Goal: Information Seeking & Learning: Learn about a topic

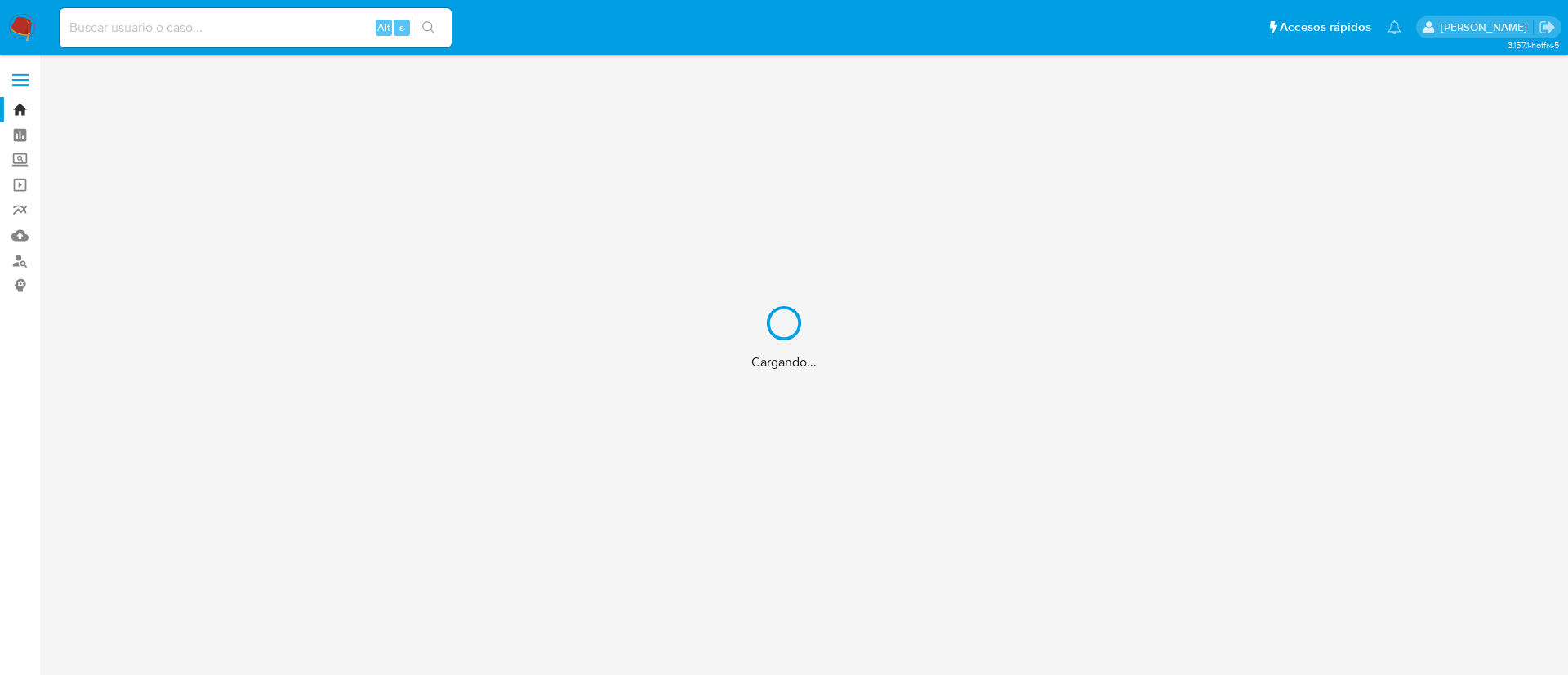
click at [224, 33] on div "Cargando..." at bounding box center [784, 337] width 1568 height 675
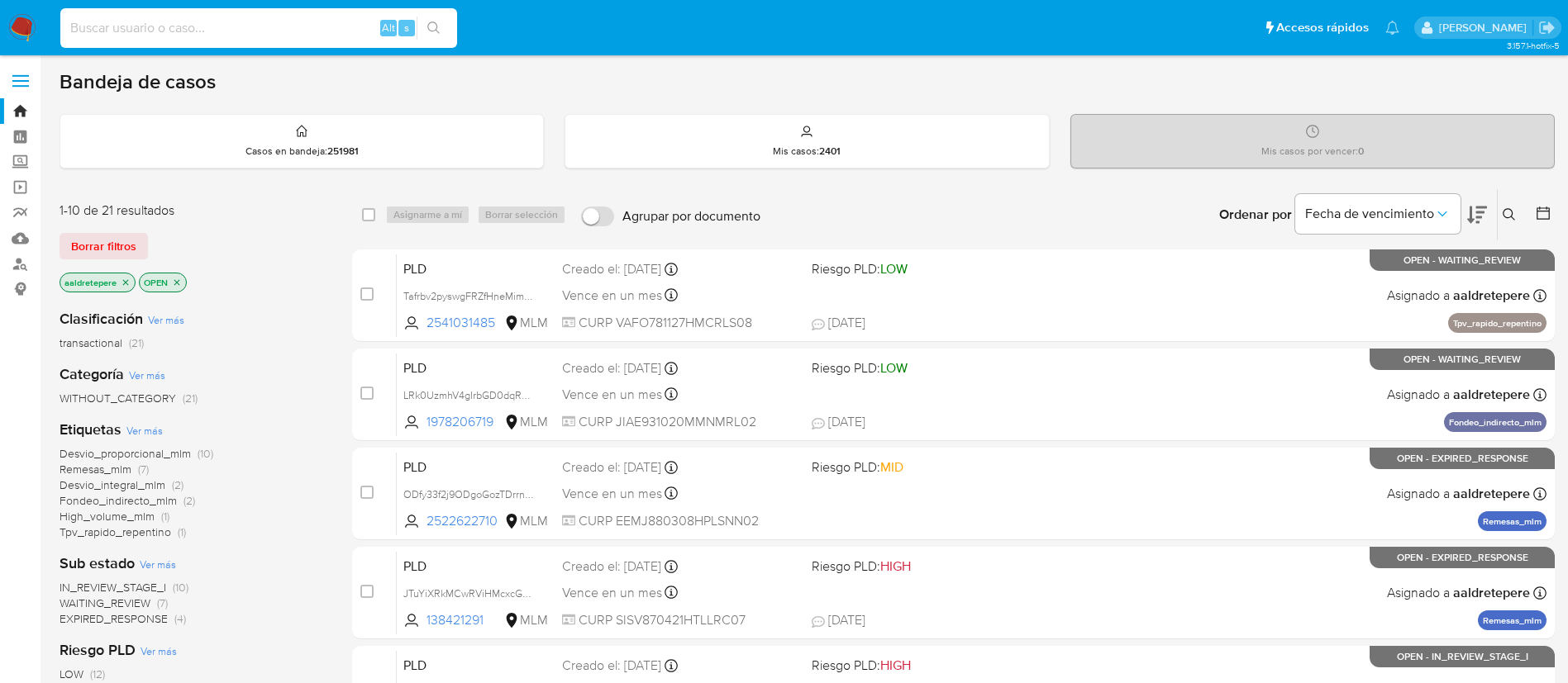
click at [90, 19] on input at bounding box center [259, 28] width 397 height 22
paste input "459208892"
type input "459208892"
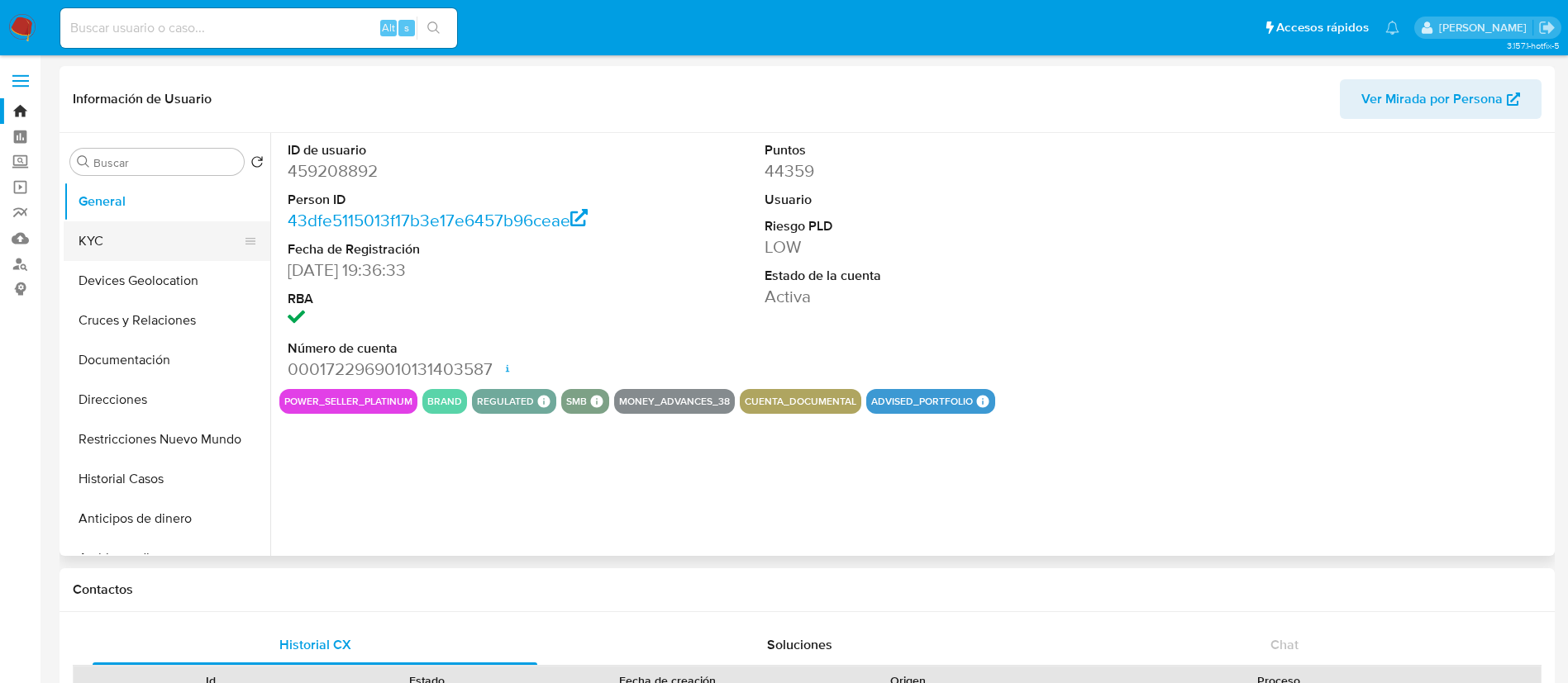
click at [136, 240] on button "KYC" at bounding box center [160, 241] width 193 height 40
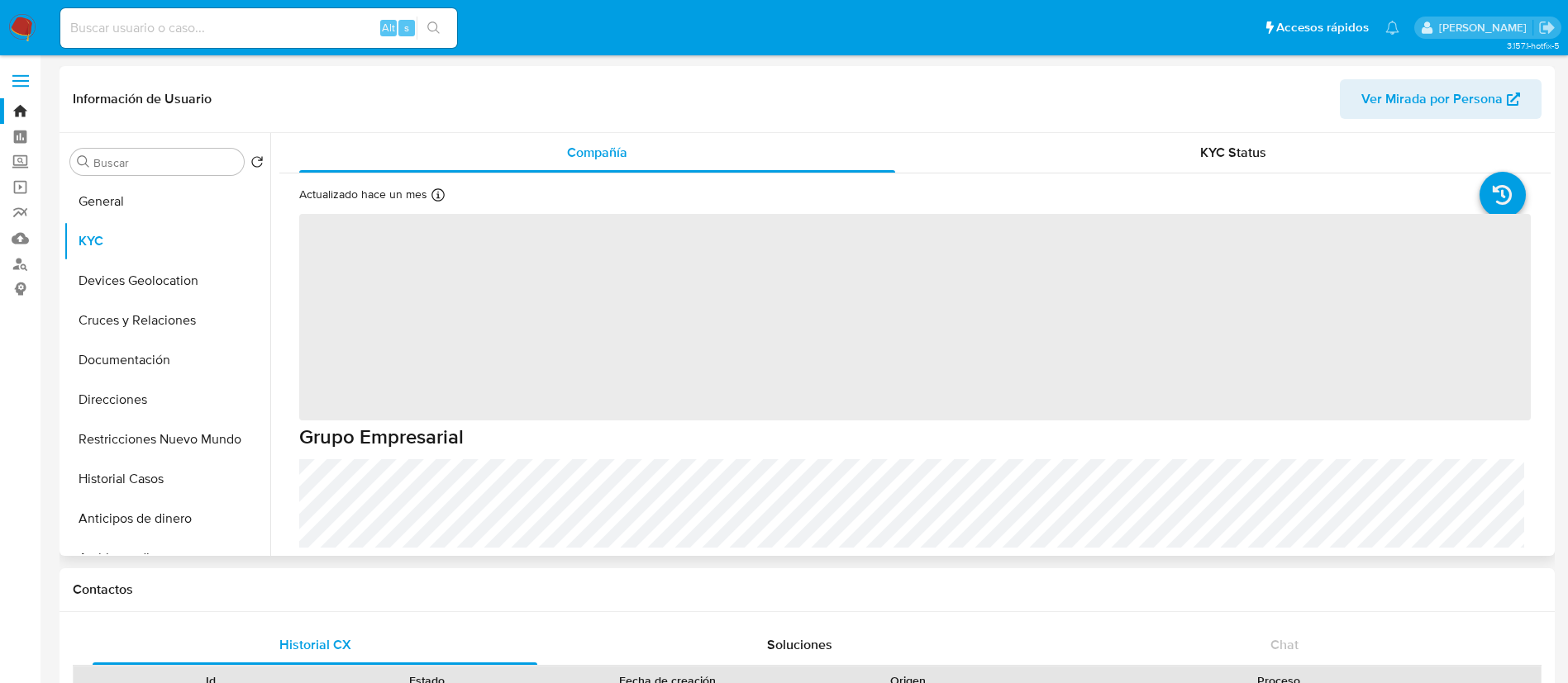
select select "10"
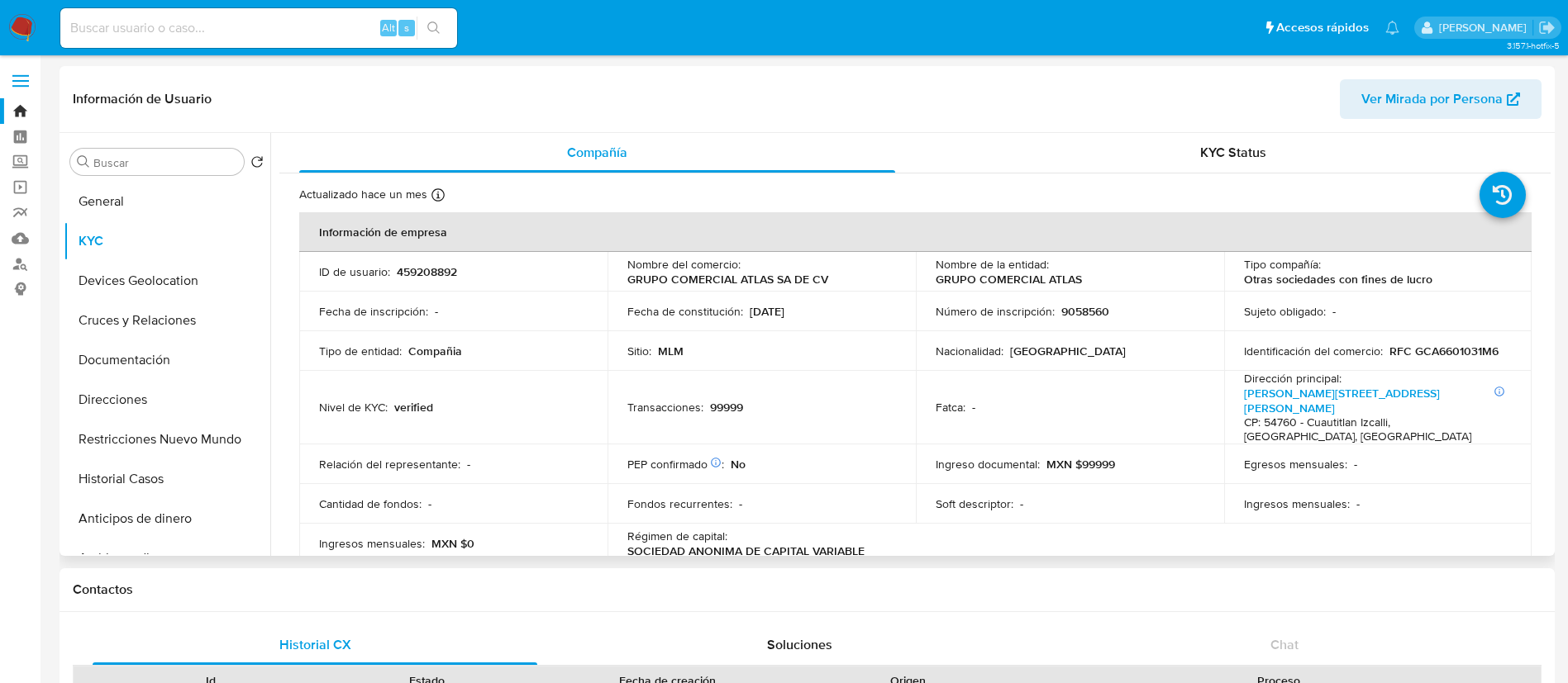
click at [449, 273] on p "459208892" at bounding box center [427, 272] width 61 height 15
copy p "459208892"
drag, startPoint x: 1094, startPoint y: 281, endPoint x: 930, endPoint y: 283, distance: 164.0
click at [930, 283] on td "Nombre de la entidad : GRUPO COMERCIAL ATLAS" at bounding box center [1069, 272] width 308 height 40
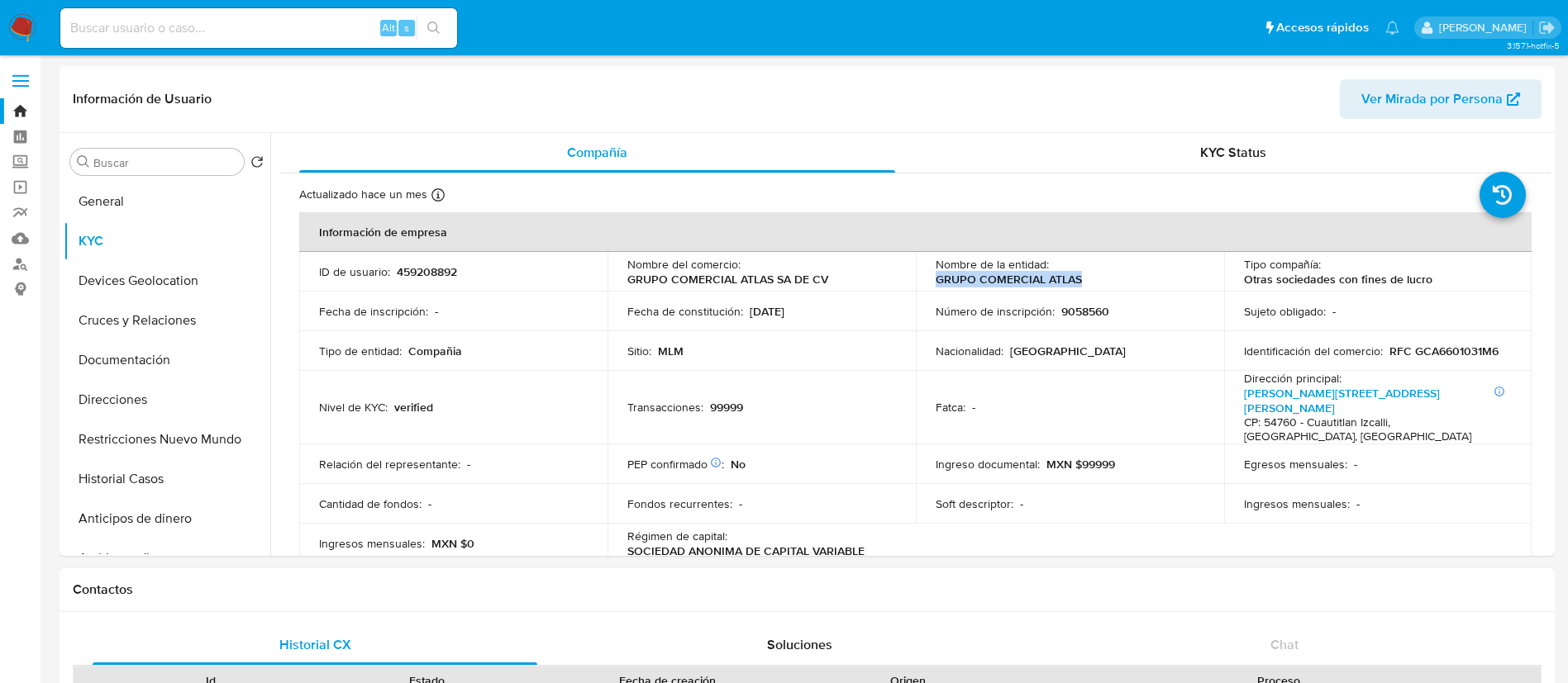
copy p "GRUPO COMERCIAL ATLAS"
click at [436, 269] on p "459208892" at bounding box center [427, 272] width 61 height 15
copy p "459208892"
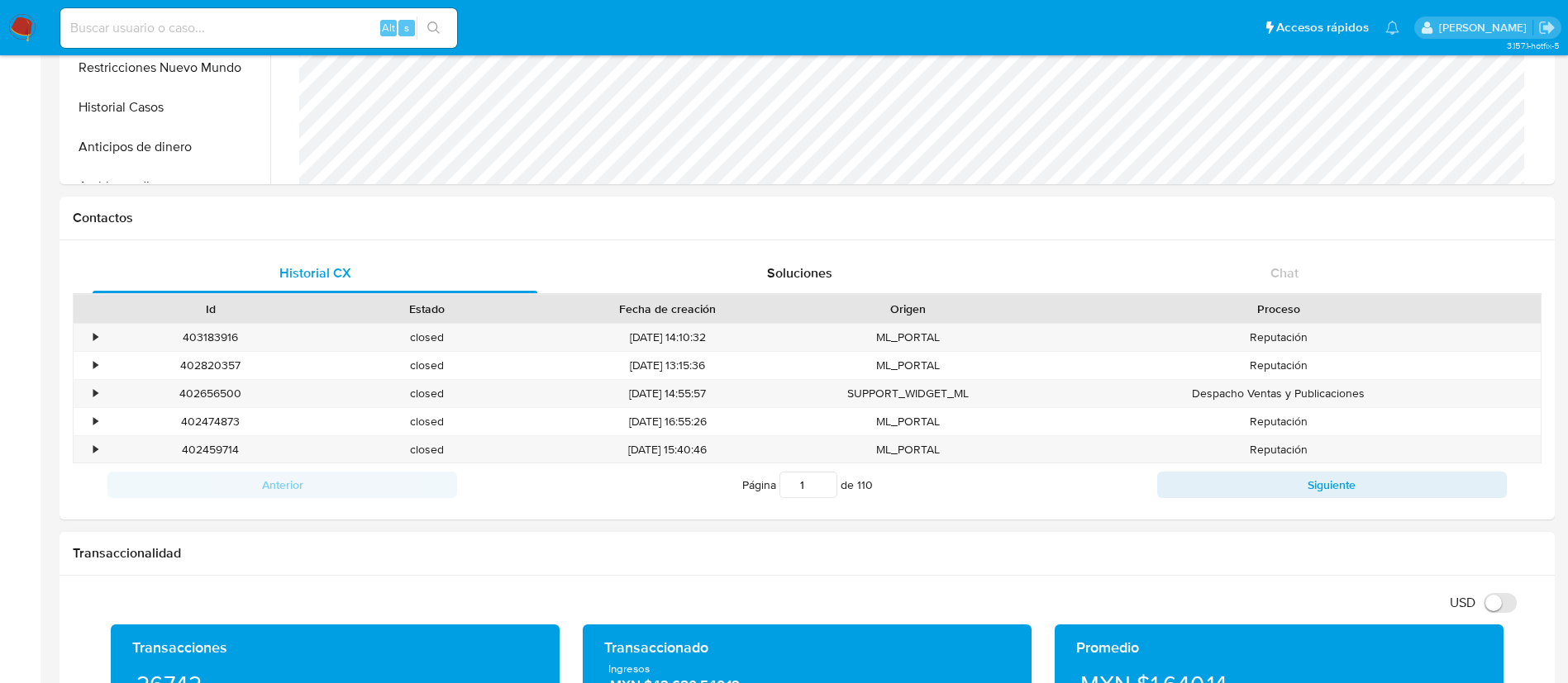
scroll to position [744, 0]
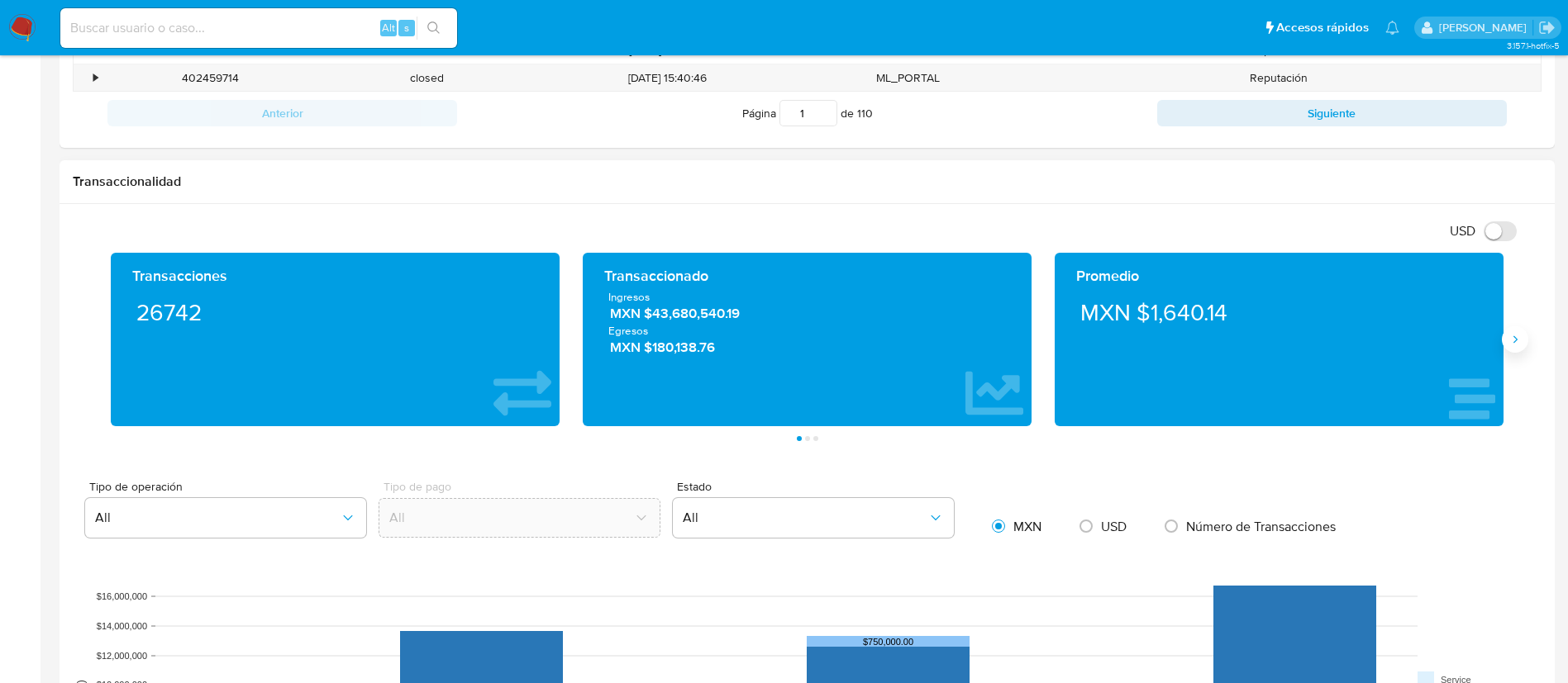
click at [1519, 349] on button "Siguiente" at bounding box center [1516, 339] width 27 height 27
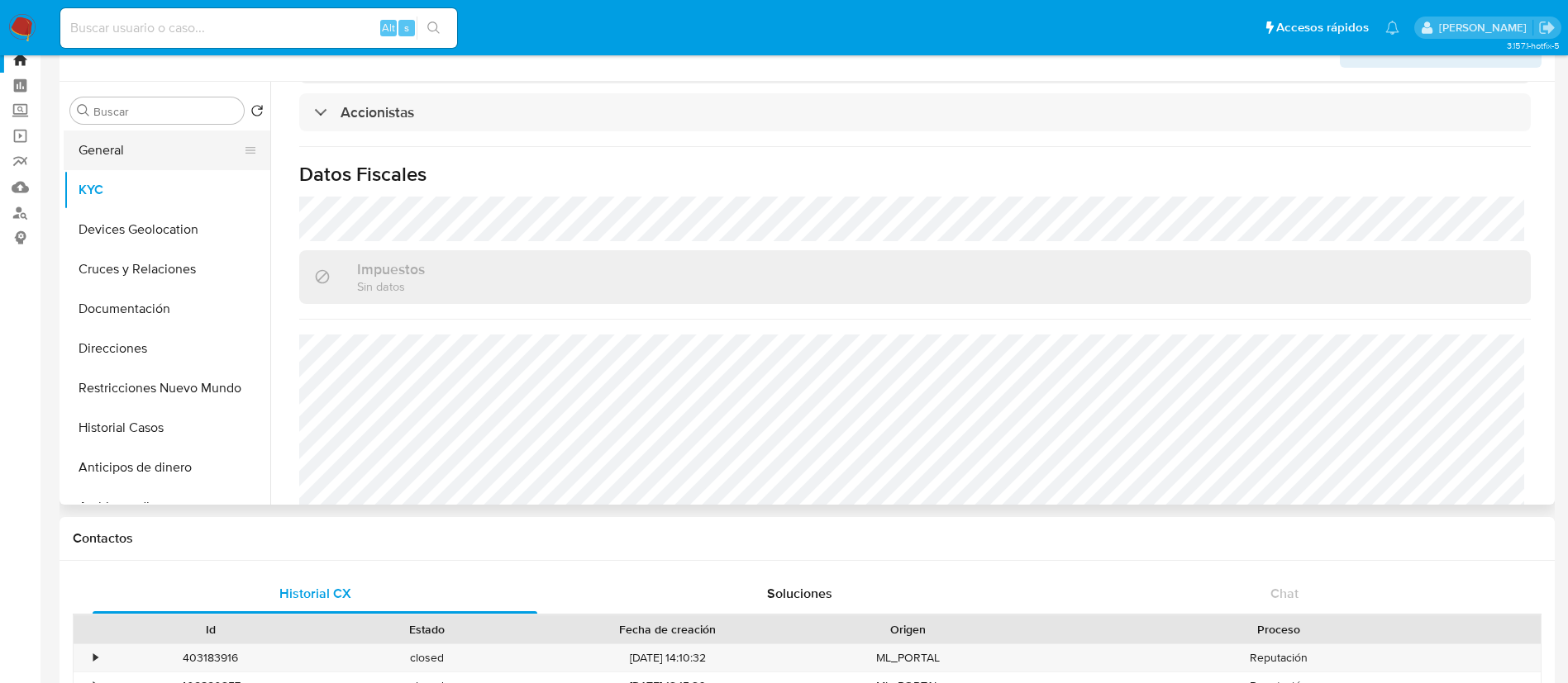
scroll to position [0, 0]
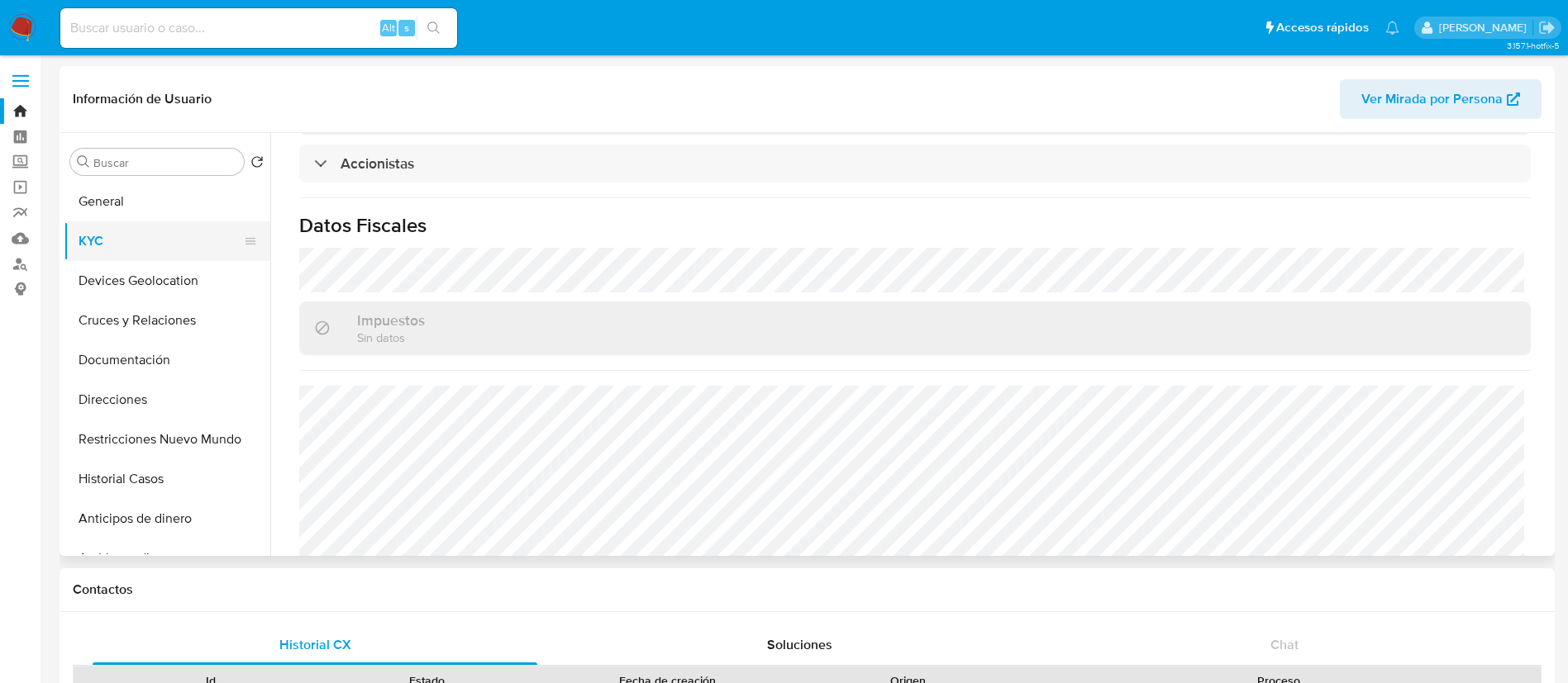
click at [147, 226] on button "KYC" at bounding box center [160, 241] width 193 height 40
drag, startPoint x: 158, startPoint y: 269, endPoint x: 164, endPoint y: 275, distance: 8.5
click at [158, 270] on button "Devices Geolocation" at bounding box center [160, 281] width 193 height 40
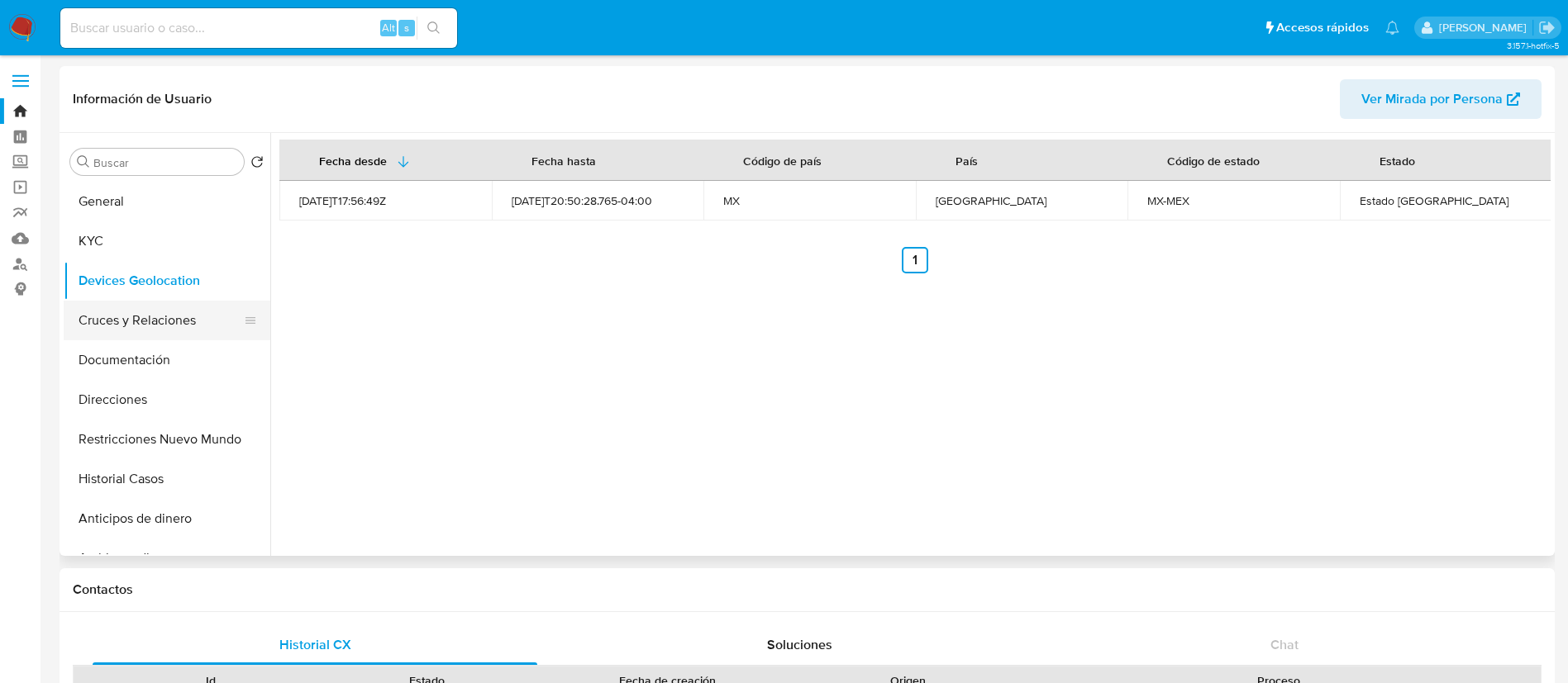
click at [141, 327] on button "Cruces y Relaciones" at bounding box center [160, 321] width 193 height 40
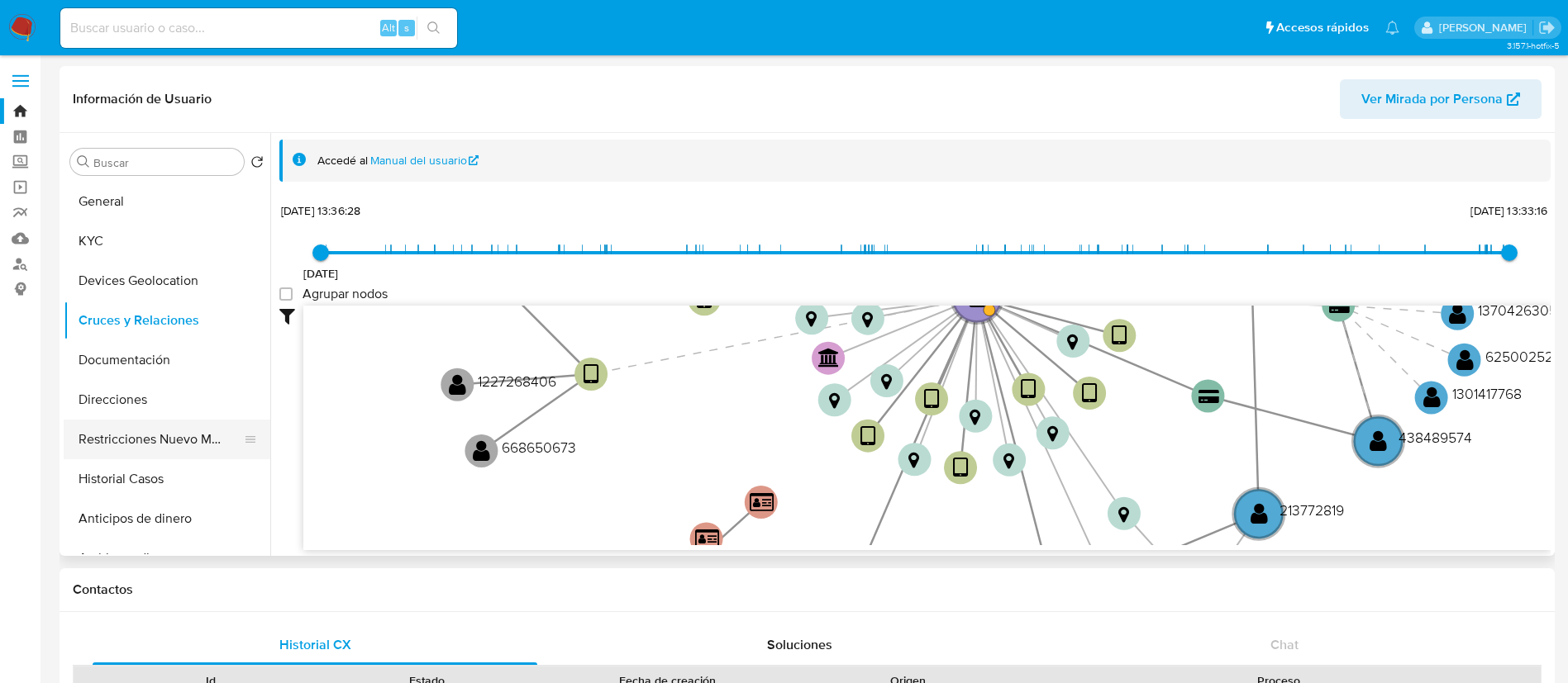
click at [97, 446] on button "Restricciones Nuevo Mundo" at bounding box center [160, 440] width 193 height 40
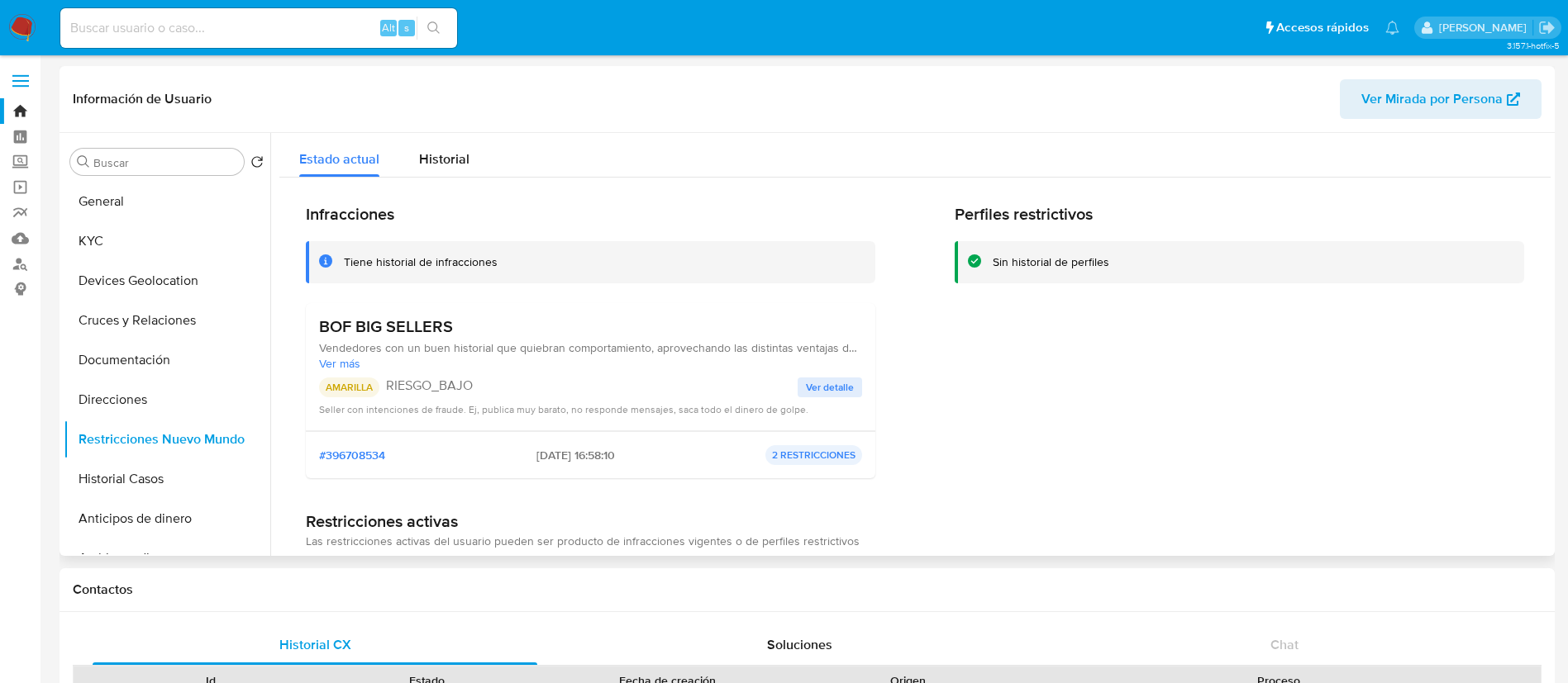
click at [833, 384] on span "Ver detalle" at bounding box center [830, 388] width 48 height 17
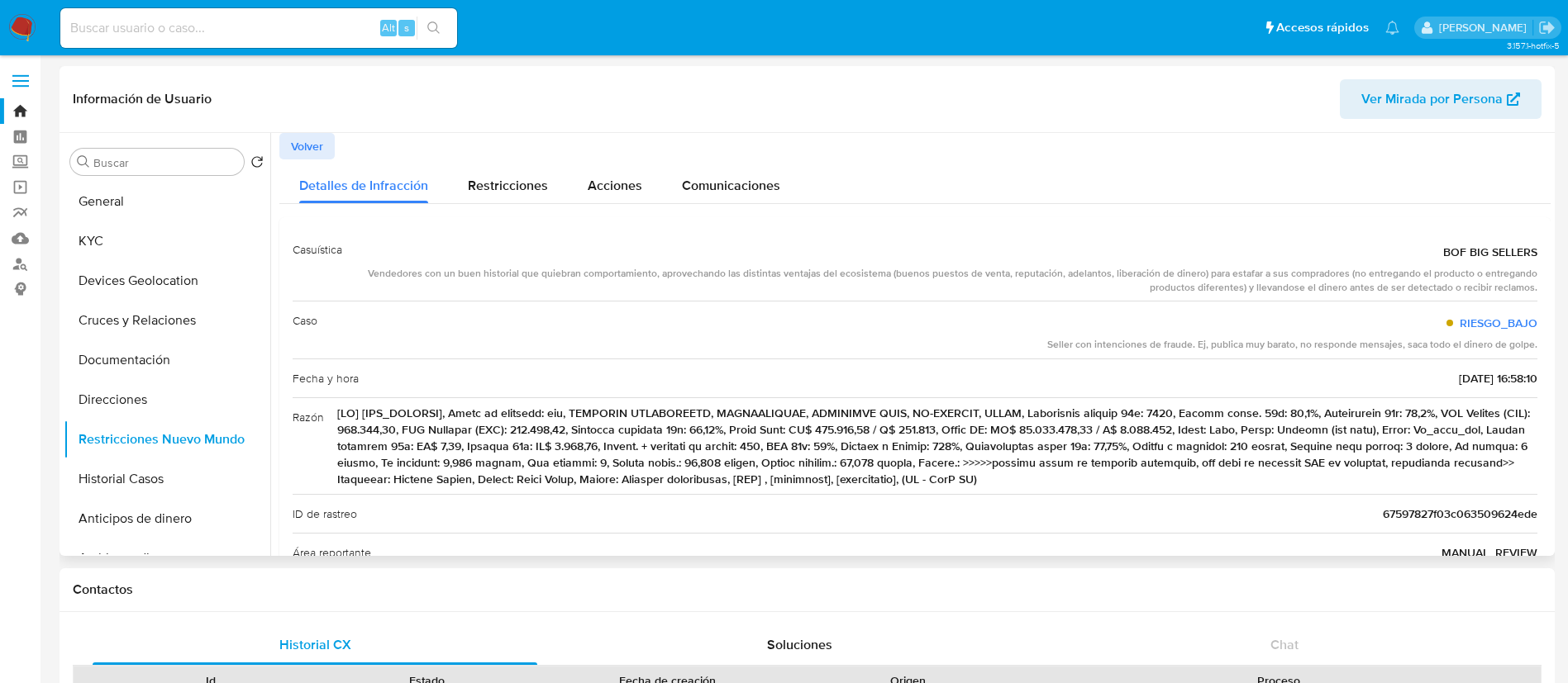
drag, startPoint x: 1278, startPoint y: 284, endPoint x: 1387, endPoint y: 298, distance: 109.9
click at [1387, 298] on div "Casuística BOF BIG SELLERS Vendedores con un buen historial que quiebran compor…" at bounding box center [915, 265] width 1245 height 71
drag, startPoint x: 370, startPoint y: 272, endPoint x: 1576, endPoint y: 296, distance: 1206.2
click at [1283, 231] on div "Casuística BOF BIG SELLERS Vendedores con un buen historial que quiebran compor…" at bounding box center [915, 265] width 1245 height 71
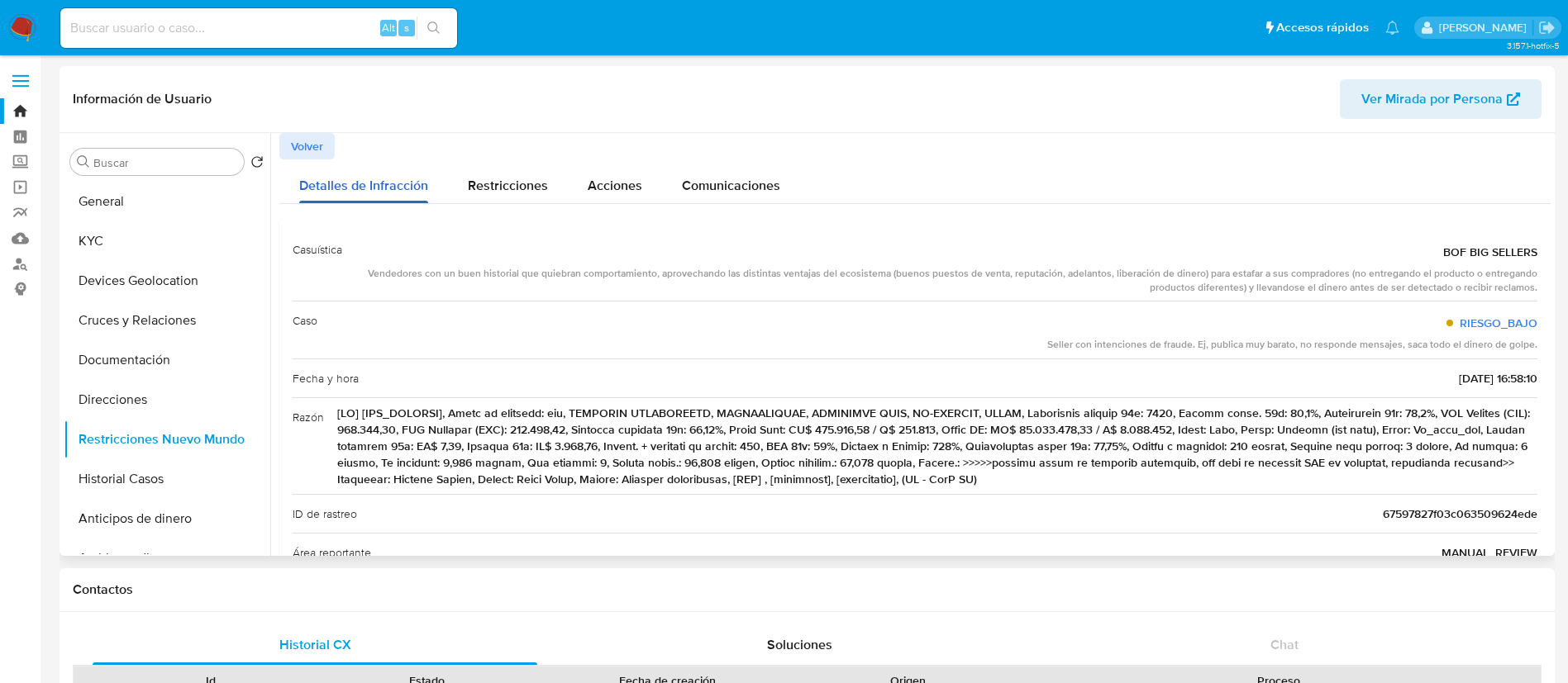
click at [313, 160] on div "Detalles de Infracción" at bounding box center [364, 181] width 129 height 44
click at [313, 151] on span "Volver" at bounding box center [307, 146] width 32 height 23
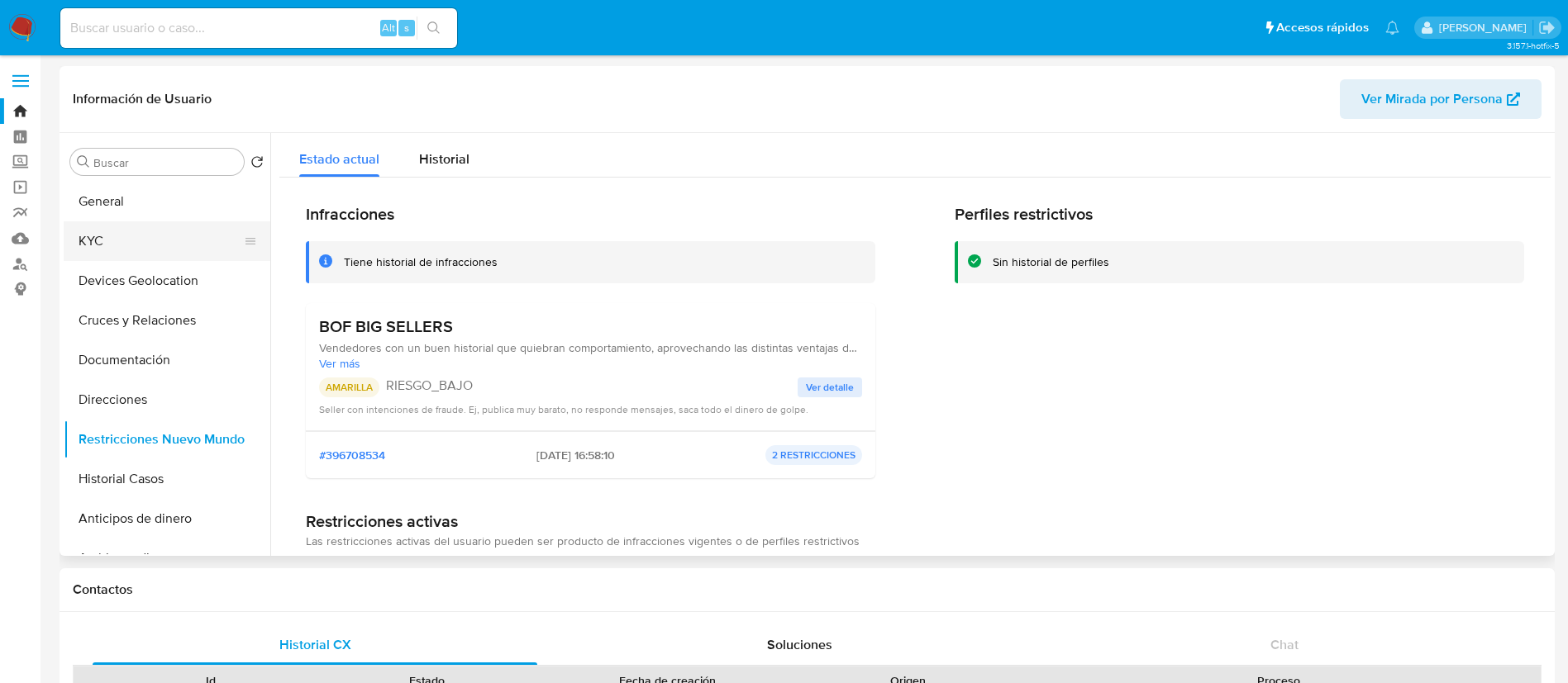
click at [172, 241] on button "KYC" at bounding box center [160, 241] width 193 height 40
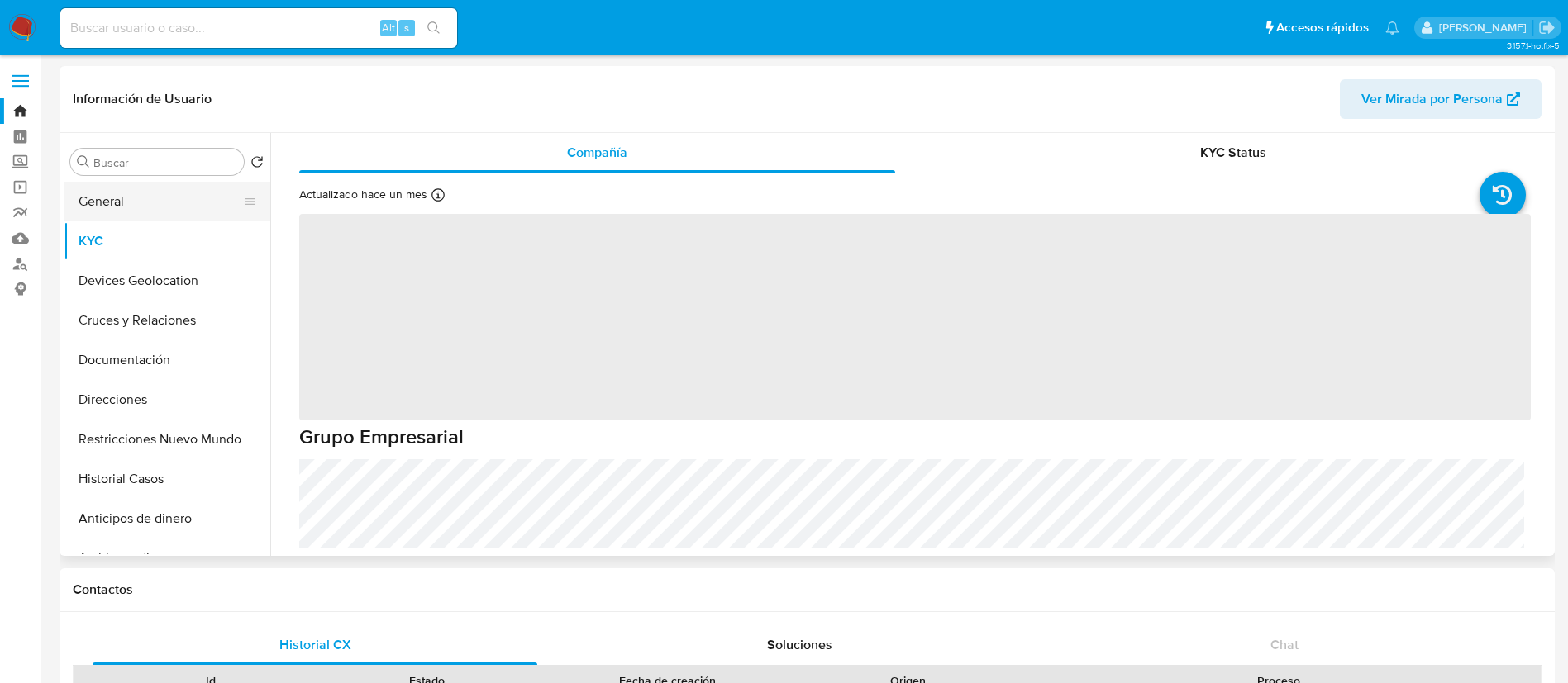
click at [180, 214] on button "General" at bounding box center [160, 201] width 193 height 40
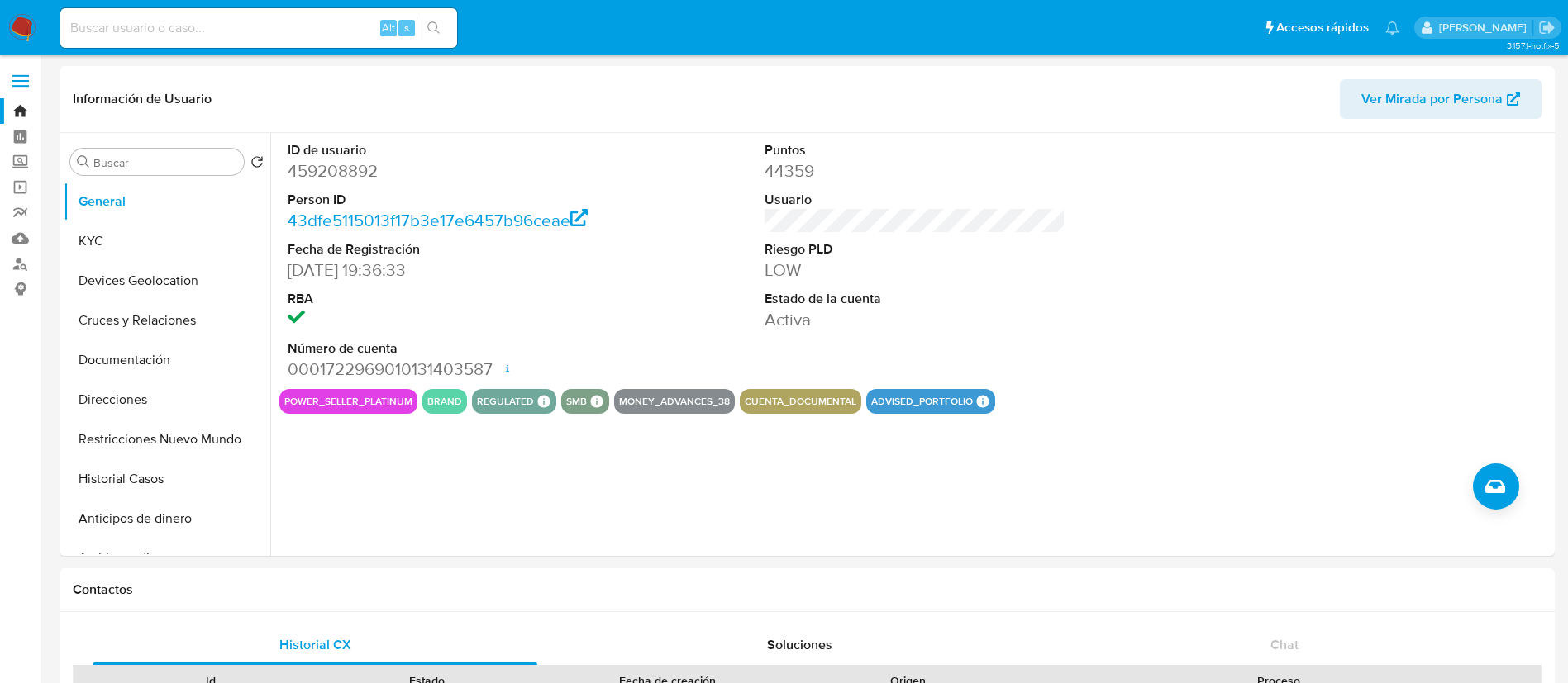
click at [881, 275] on dd "LOW" at bounding box center [915, 270] width 302 height 23
drag, startPoint x: 372, startPoint y: 400, endPoint x: 518, endPoint y: 389, distance: 146.4
click at [518, 389] on div "power_seller_platinum brand regulated Regulated MLM IFPE Evaluation Result COMP…" at bounding box center [915, 402] width 1271 height 25
click at [884, 338] on div "Puntos 44359 Usuario Riesgo PLD LOW Estado de la cuenta Activa" at bounding box center [915, 261] width 318 height 256
click at [205, 245] on button "KYC" at bounding box center [160, 241] width 193 height 40
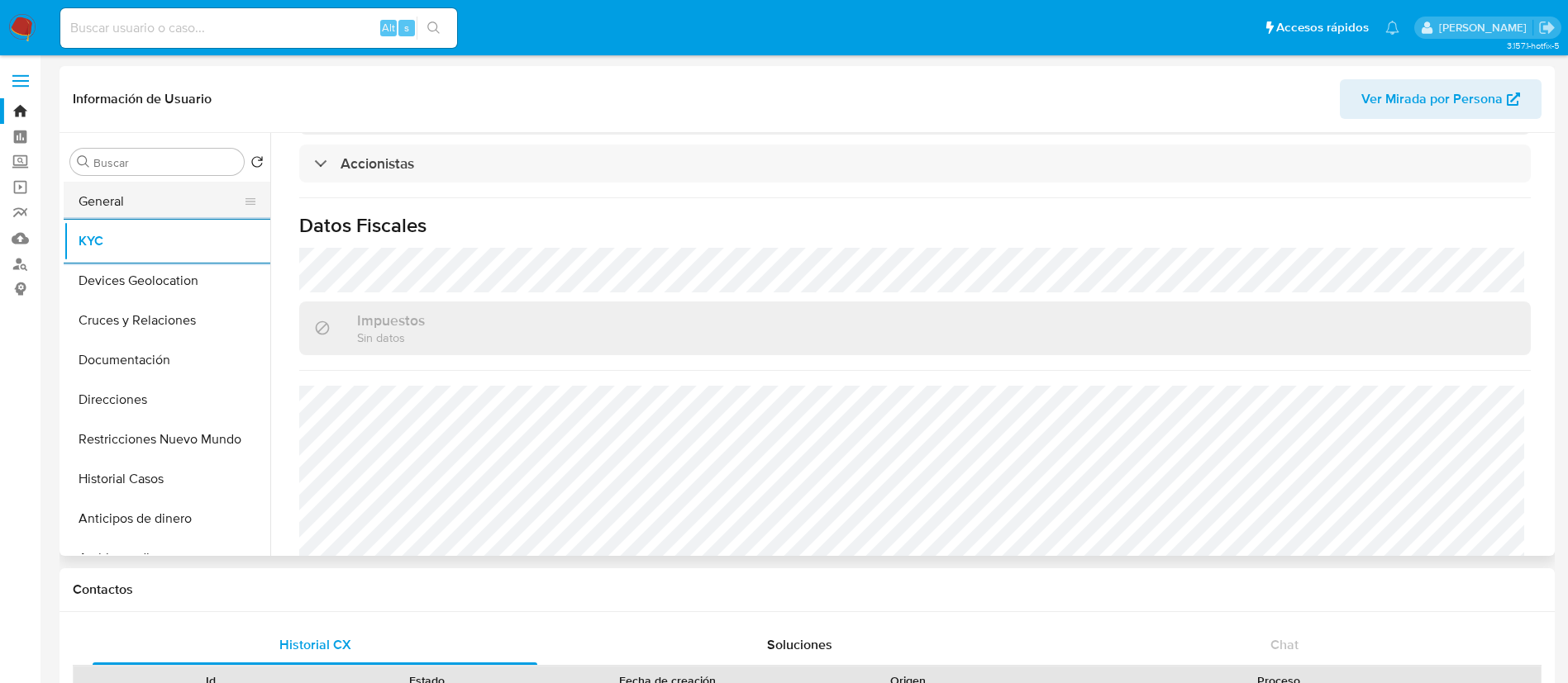
click at [144, 202] on button "General" at bounding box center [160, 201] width 193 height 40
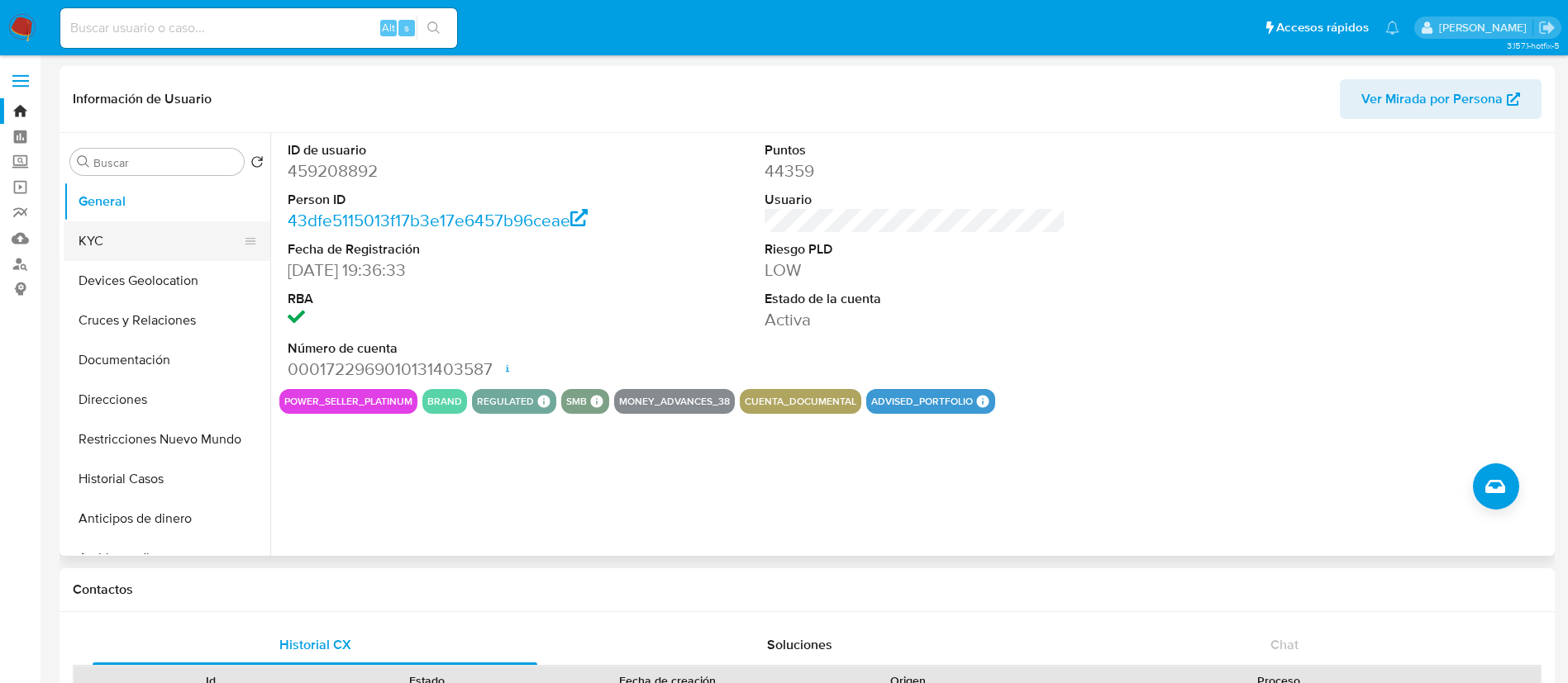
click at [101, 250] on button "KYC" at bounding box center [160, 241] width 193 height 40
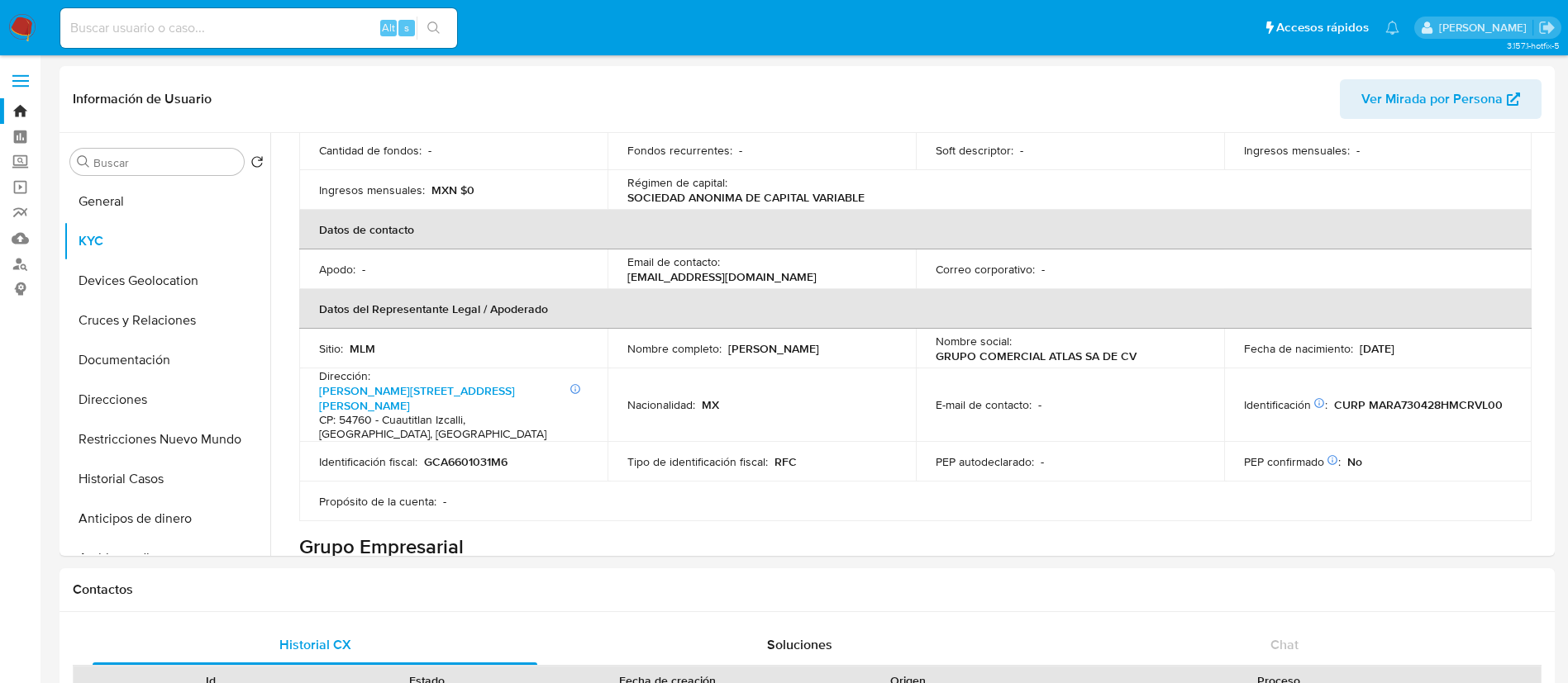
scroll to position [323, 0]
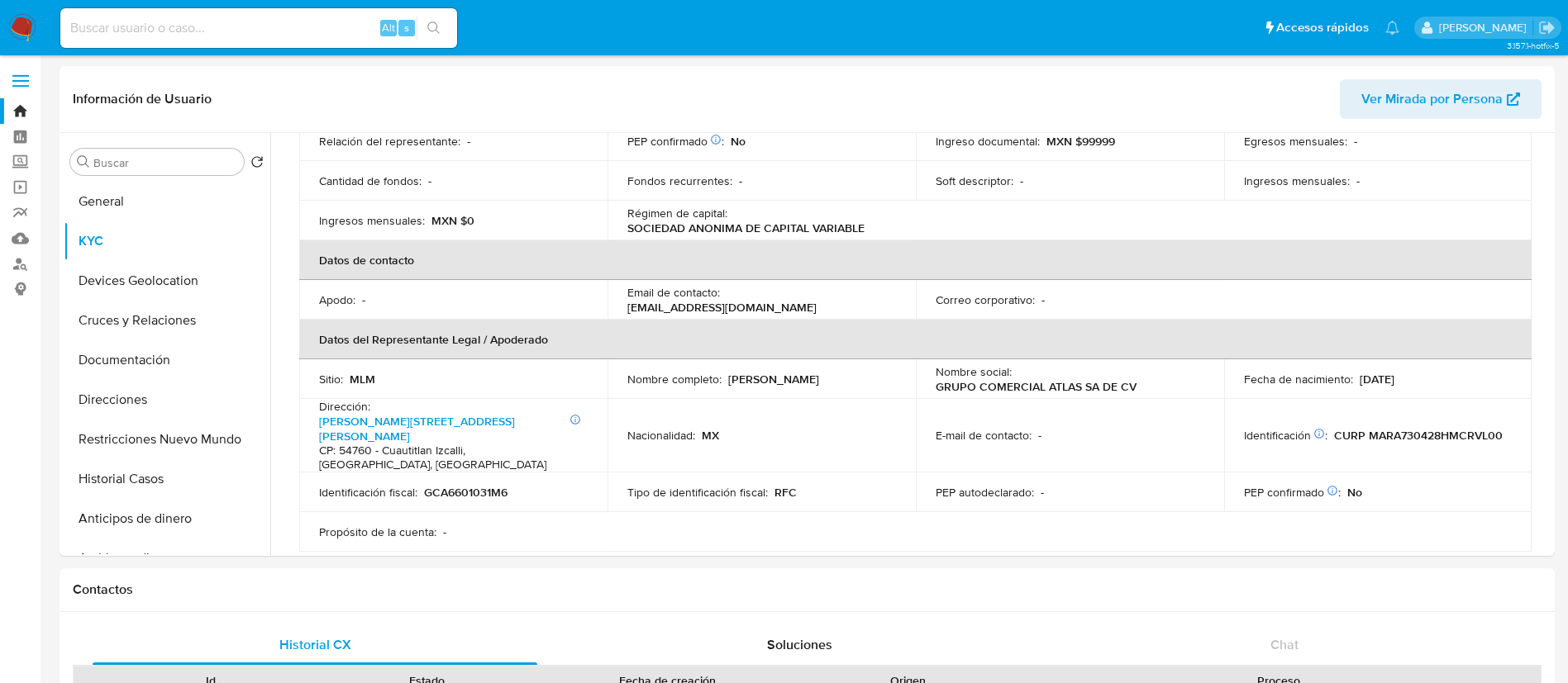
drag, startPoint x: 876, startPoint y: 360, endPoint x: 697, endPoint y: 369, distance: 179.2
click at [697, 372] on div "Nombre completo : [PERSON_NAME]" at bounding box center [762, 379] width 269 height 15
copy div "leto : [PERSON_NAME]"
click at [103, 235] on button "KYC" at bounding box center [160, 241] width 193 height 40
click at [127, 354] on button "Documentación" at bounding box center [160, 360] width 193 height 40
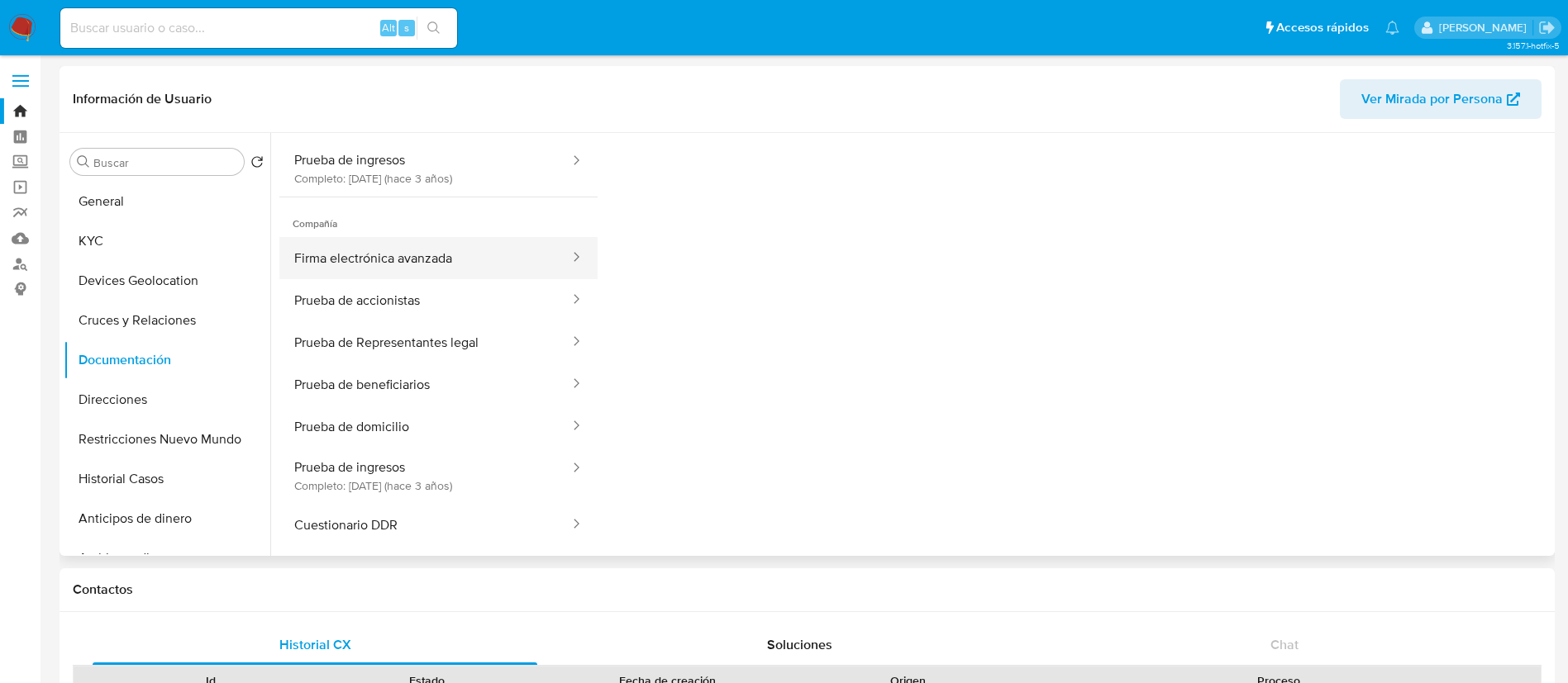
scroll to position [135, 0]
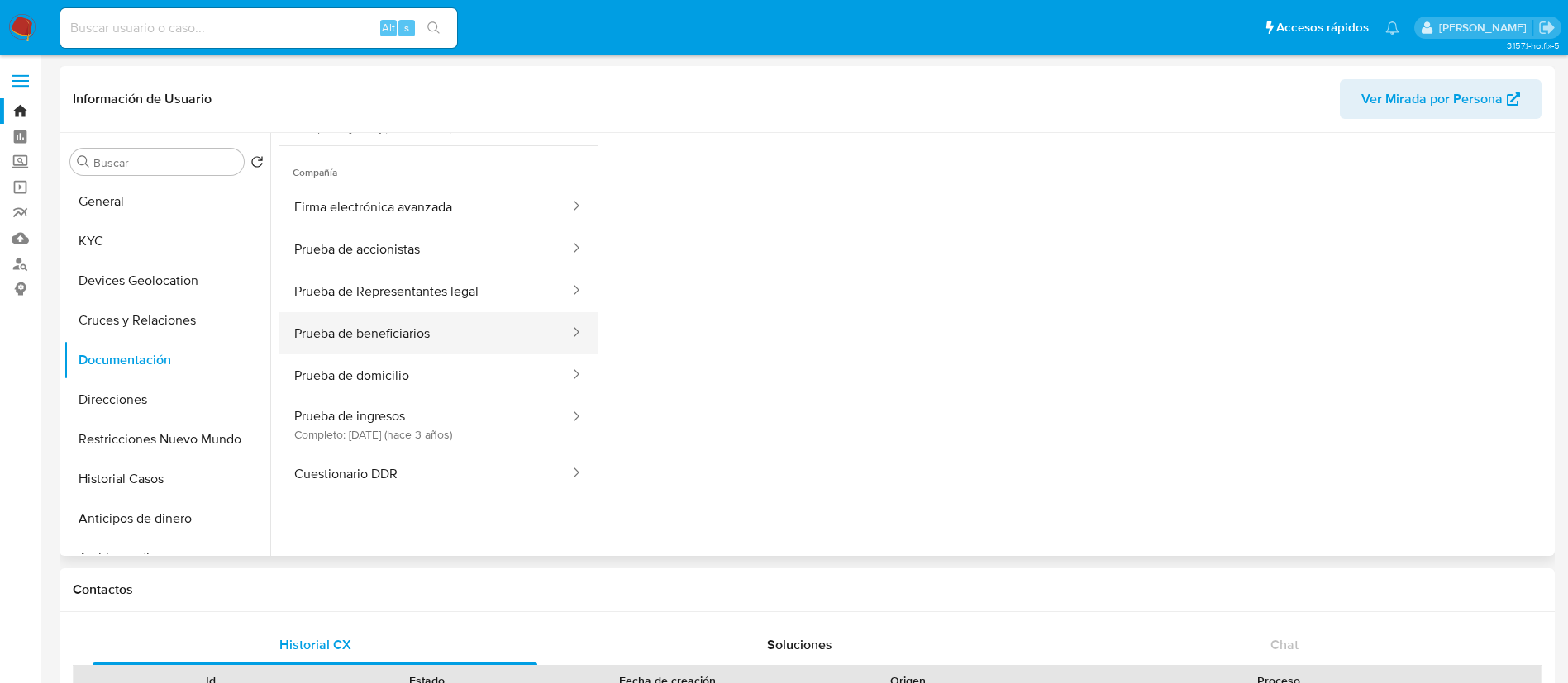
drag, startPoint x: 411, startPoint y: 475, endPoint x: 465, endPoint y: 353, distance: 133.4
click at [465, 353] on ul "Firma electrónica avanzada Prueba de accionistas Prueba de Representantes legal…" at bounding box center [439, 339] width 318 height 309
click at [442, 220] on button "Firma electrónica avanzada" at bounding box center [425, 206] width 292 height 42
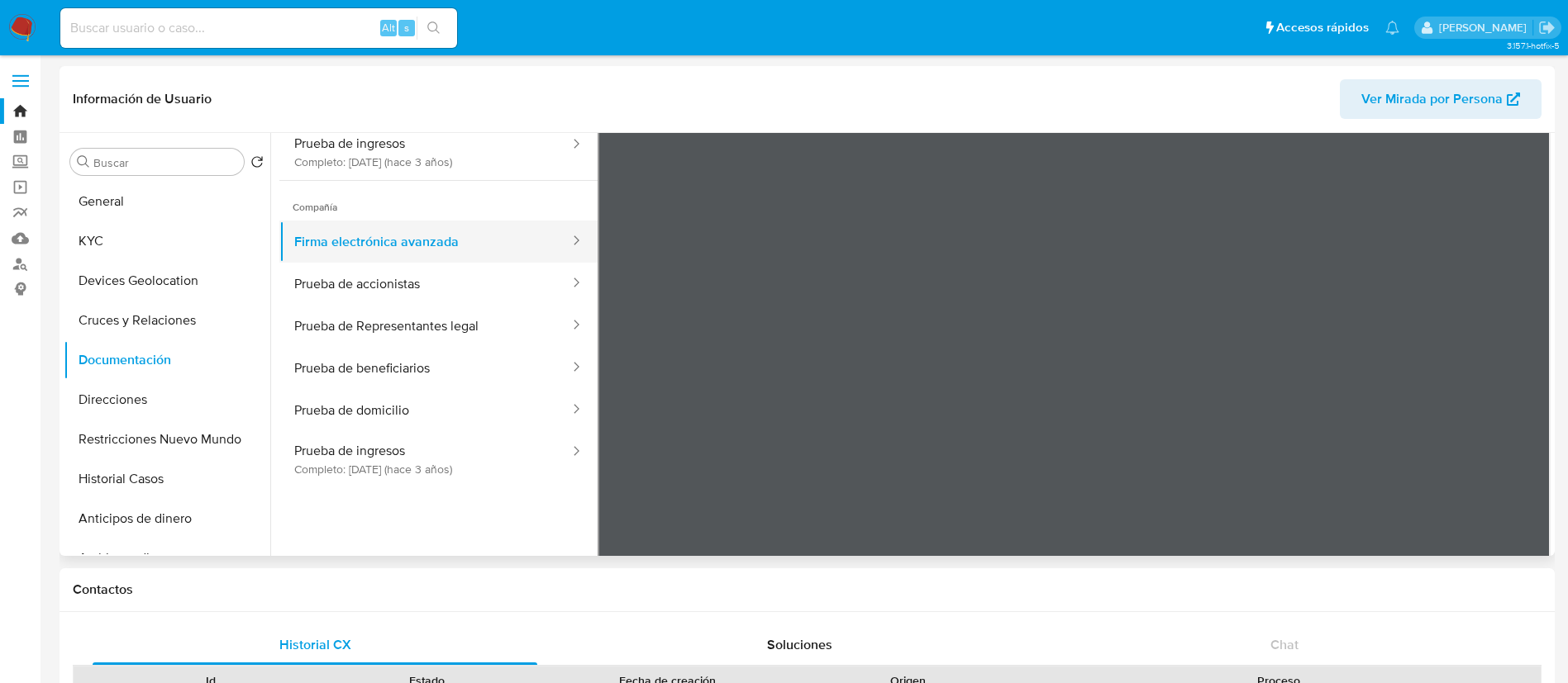
scroll to position [0, 0]
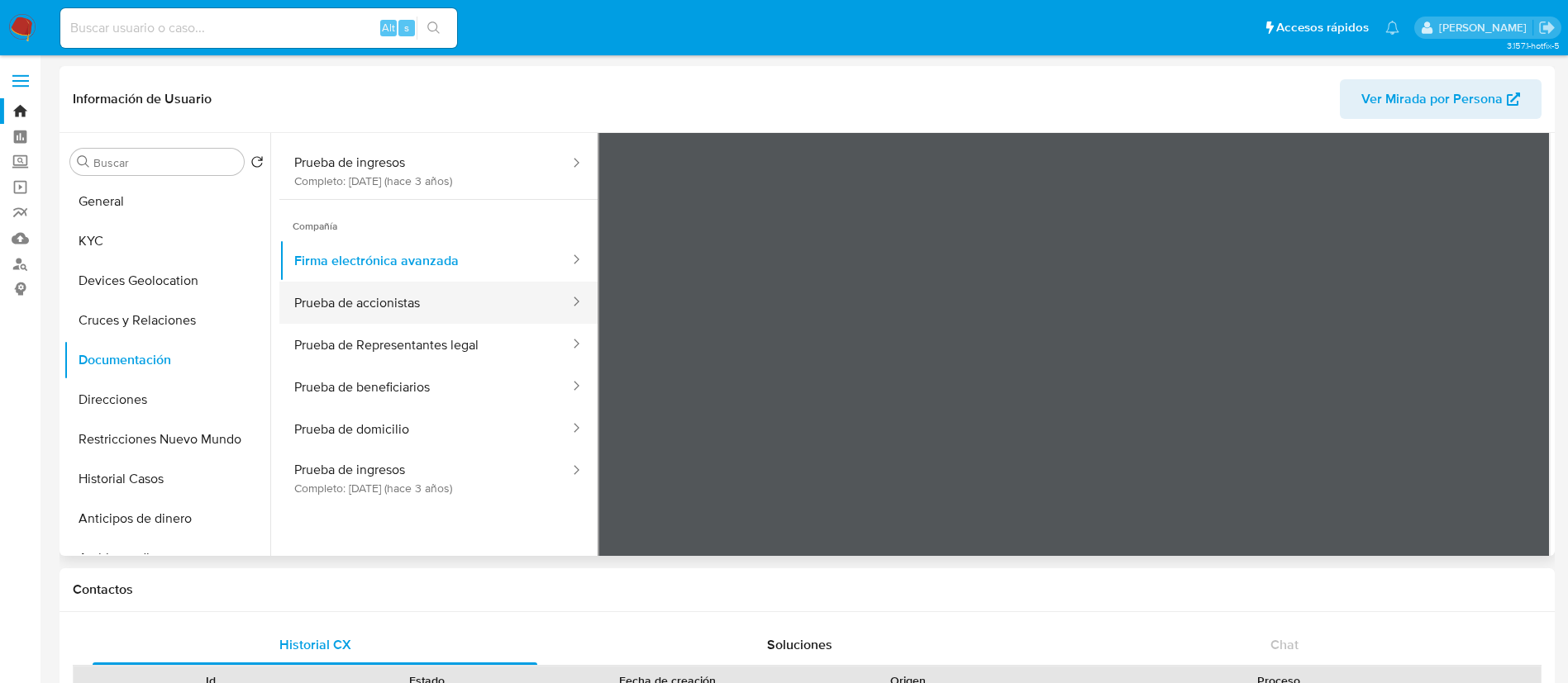
click at [386, 303] on button "Prueba de accionistas" at bounding box center [425, 303] width 292 height 42
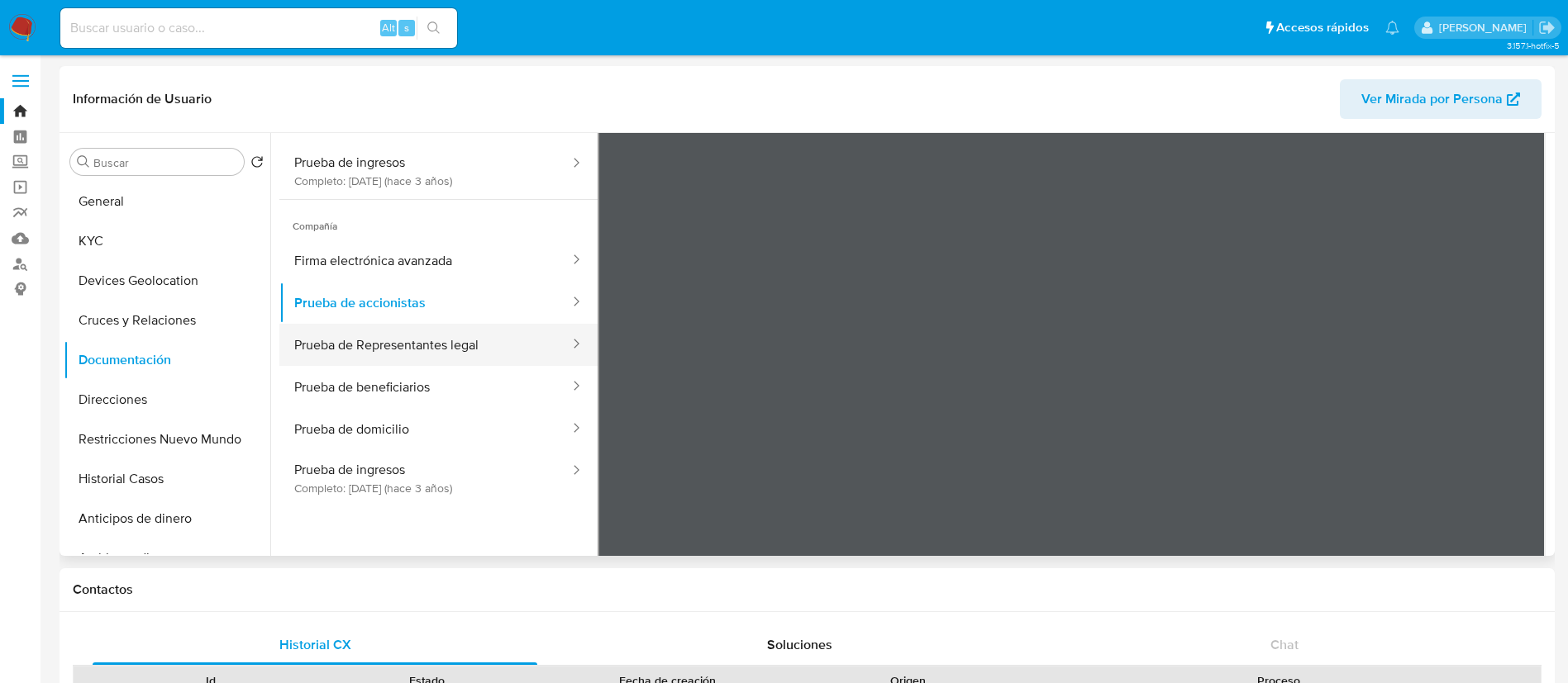
click at [386, 339] on button "Prueba de Representantes legal" at bounding box center [425, 344] width 292 height 42
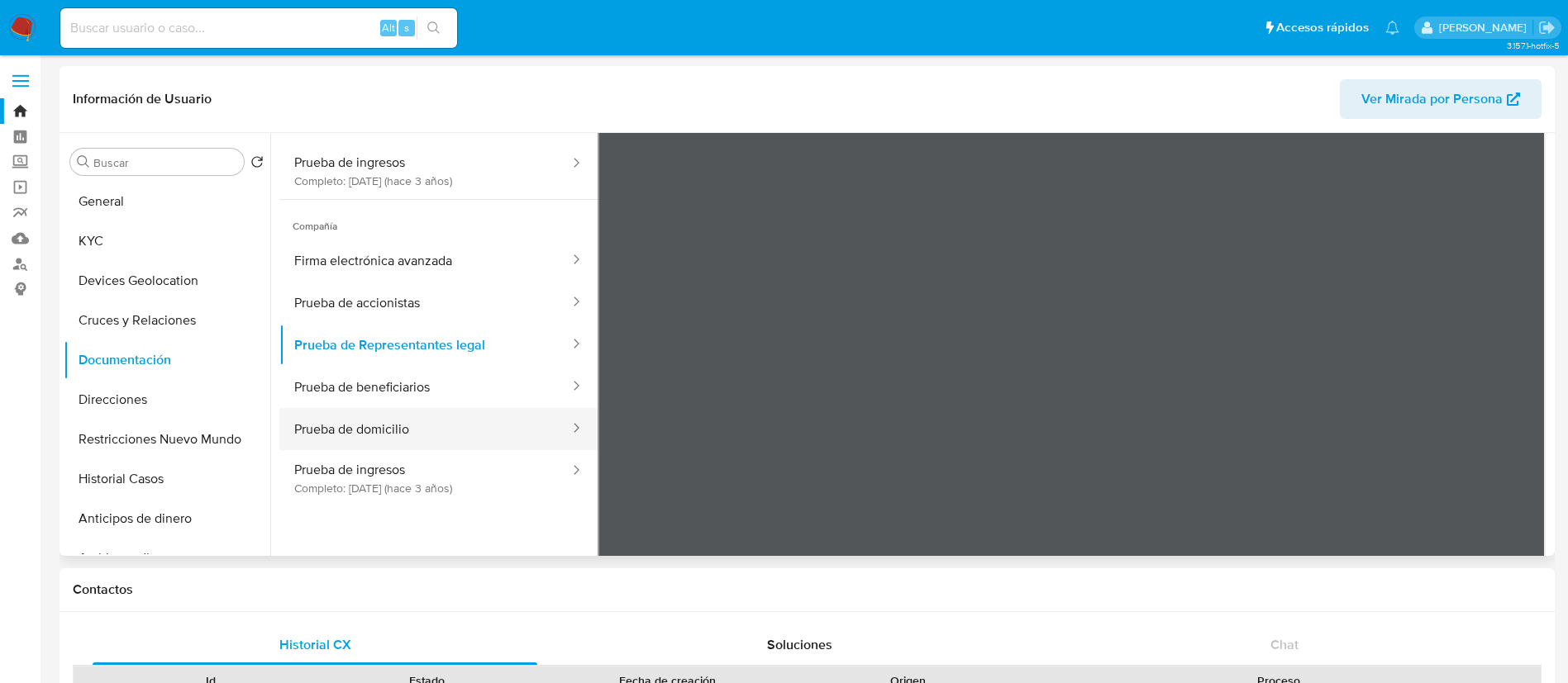
click at [416, 414] on button "Prueba de domicilio" at bounding box center [425, 429] width 292 height 42
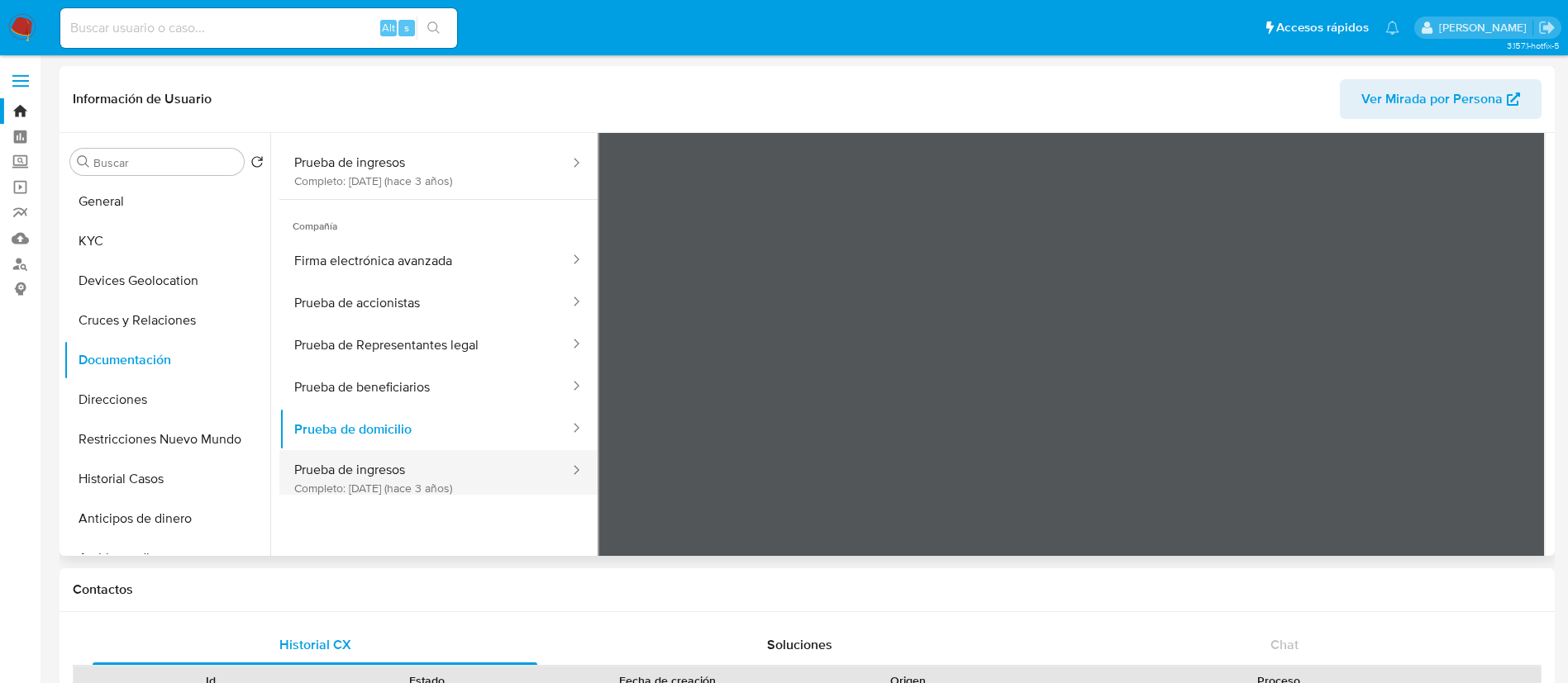
drag, startPoint x: 304, startPoint y: 455, endPoint x: 310, endPoint y: 465, distance: 11.7
click at [307, 461] on button "Prueba de ingresos Completo: [DATE] (hace 3 años)" at bounding box center [425, 478] width 292 height 57
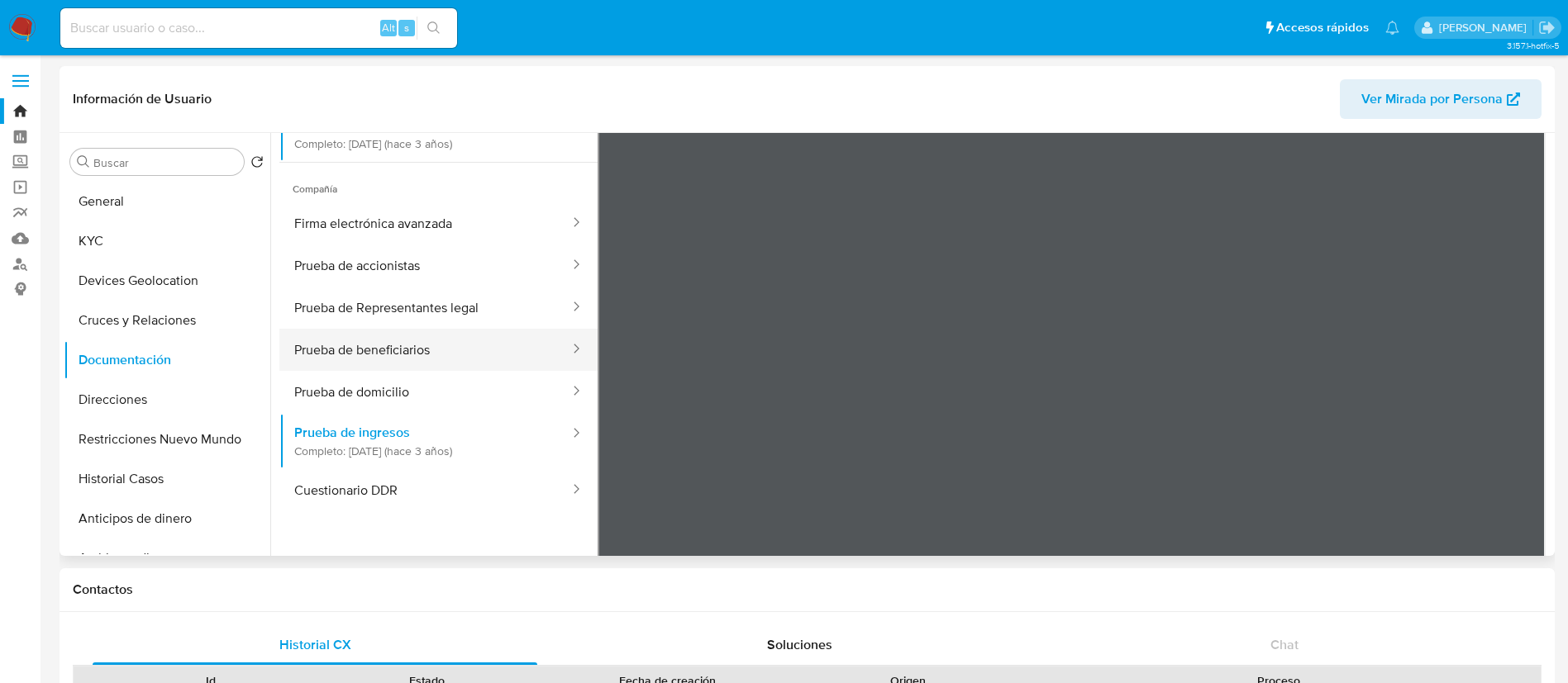
scroll to position [54, 0]
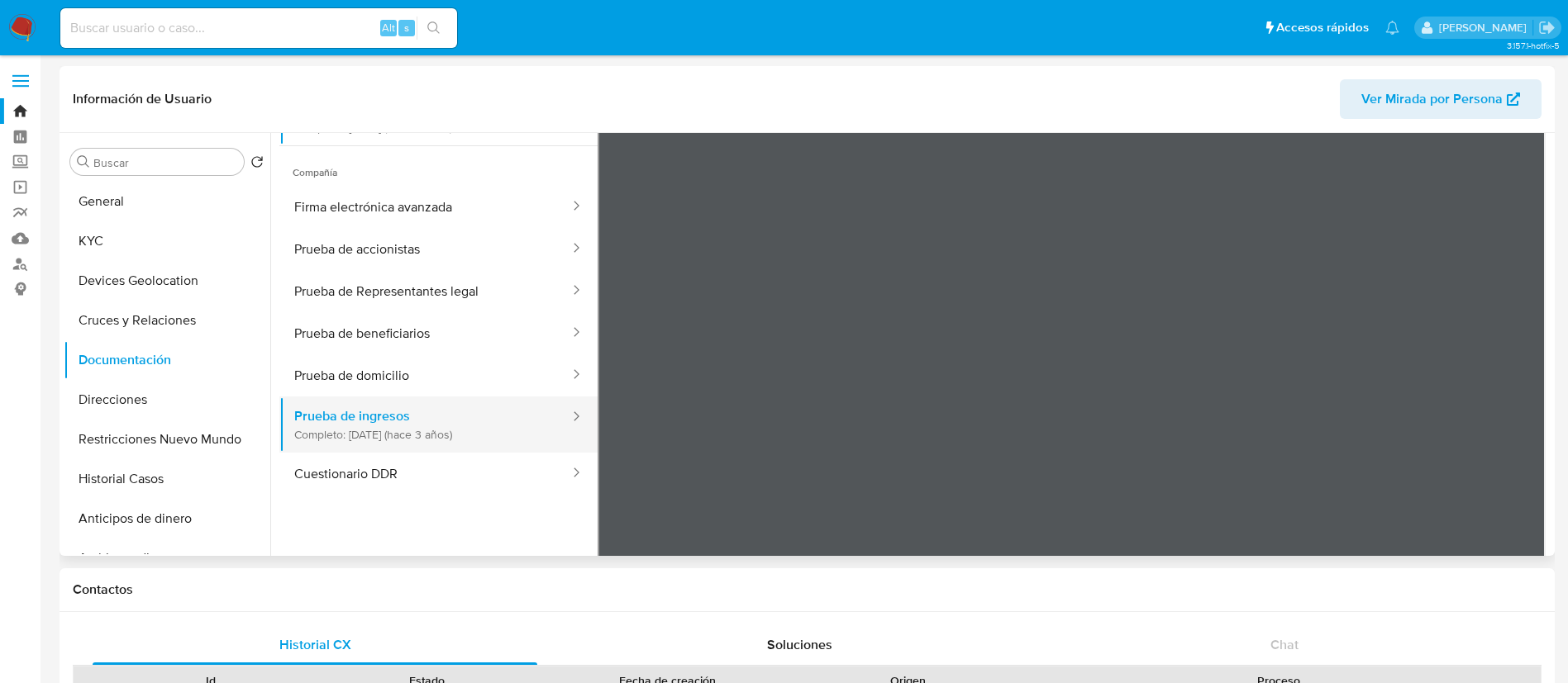
click at [440, 449] on button "Prueba de ingresos Completo: [DATE] (hace 3 años)" at bounding box center [425, 425] width 292 height 57
click at [438, 453] on button "Cuestionario DDR" at bounding box center [425, 473] width 292 height 42
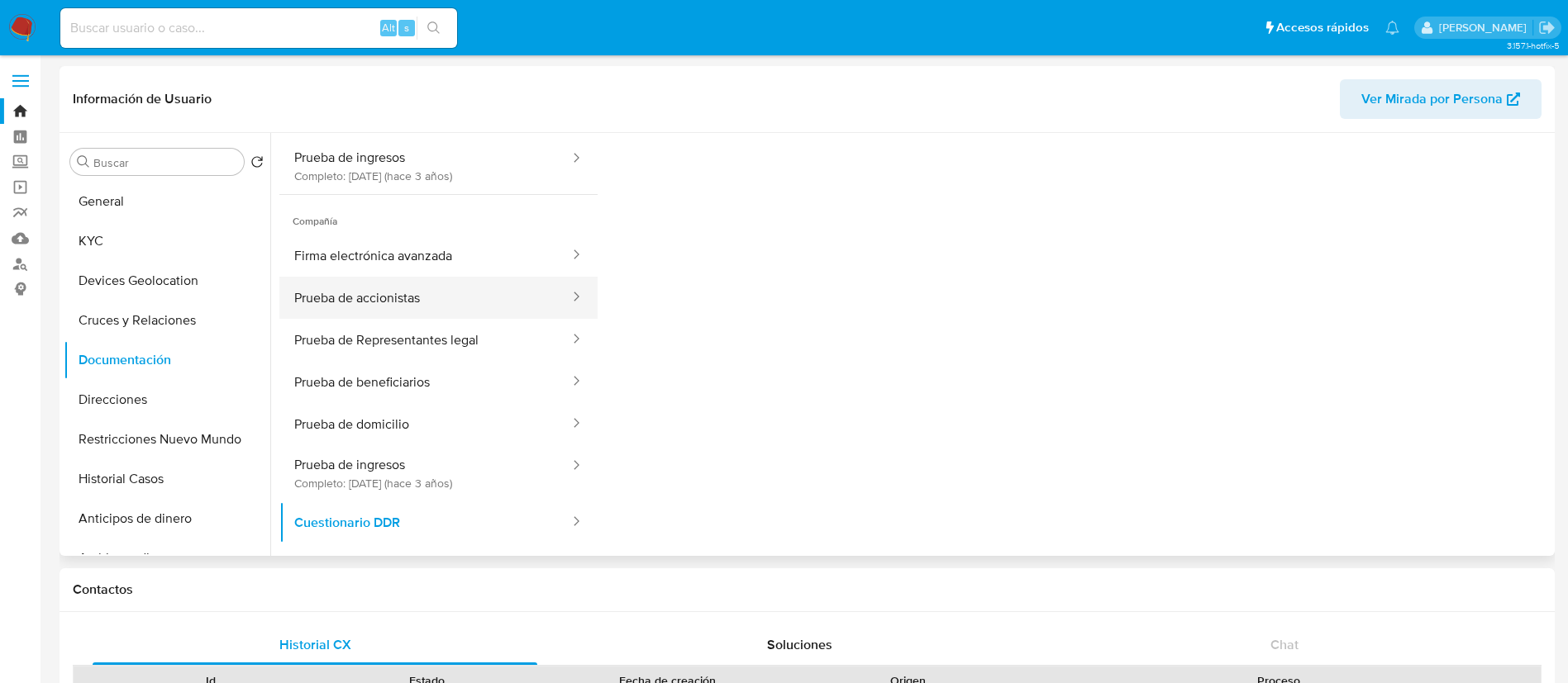
scroll to position [140, 0]
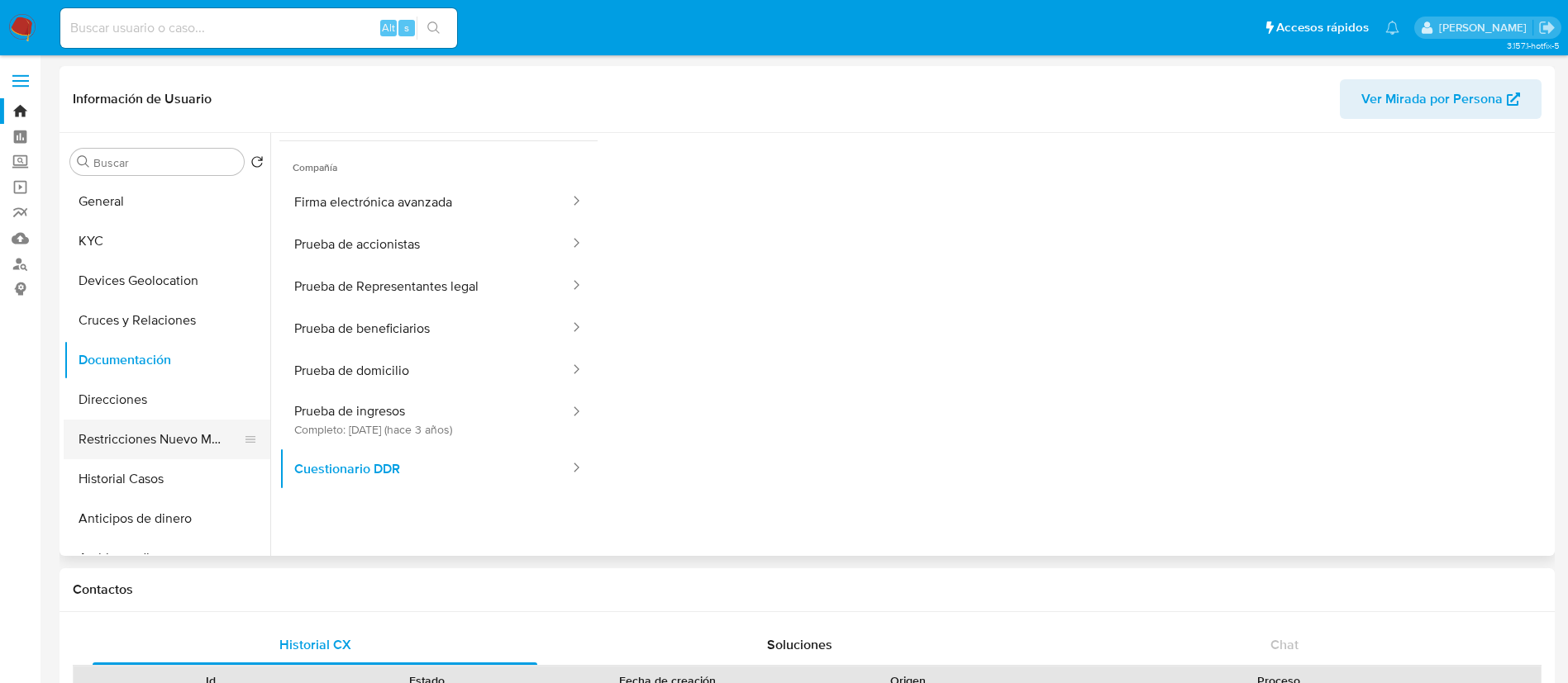
click at [161, 429] on button "Restricciones Nuevo Mundo" at bounding box center [160, 440] width 193 height 40
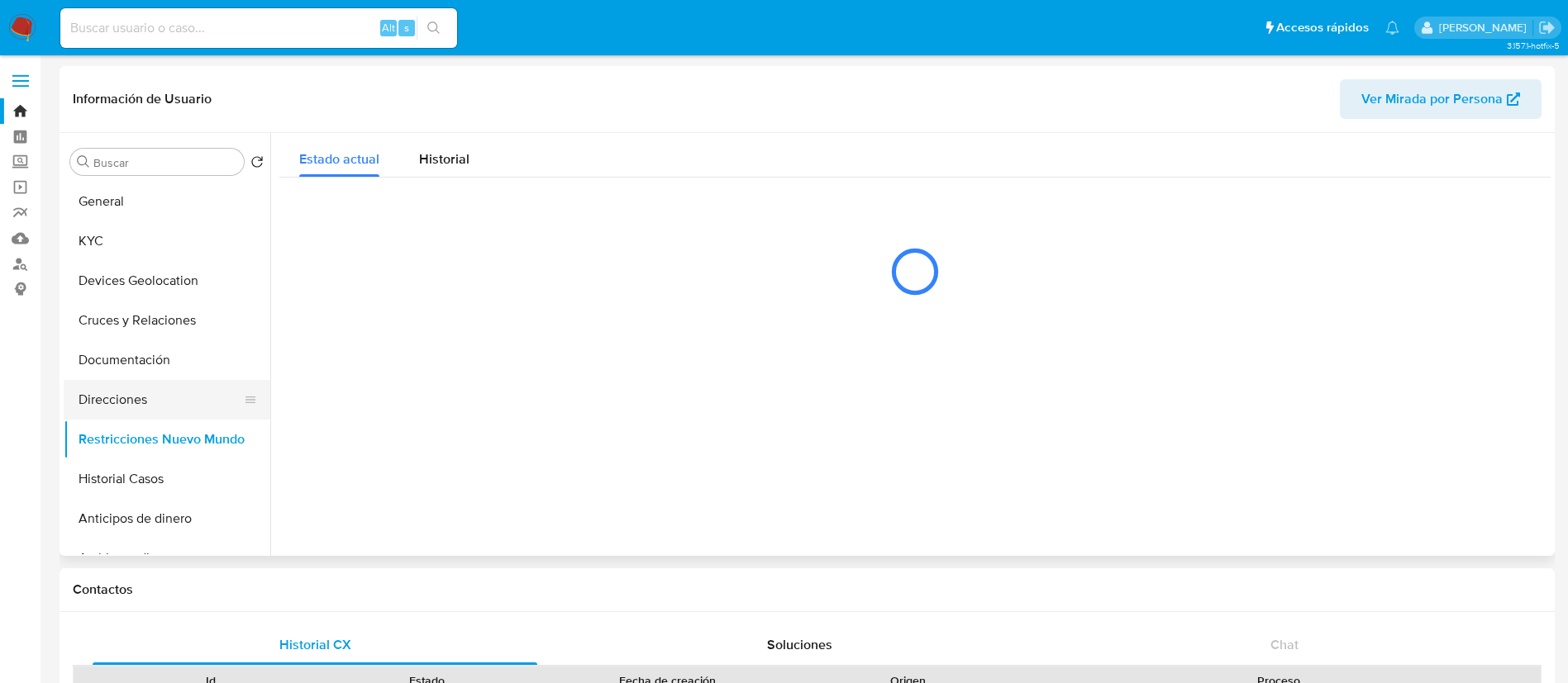
scroll to position [0, 0]
click at [192, 235] on button "KYC" at bounding box center [160, 241] width 193 height 40
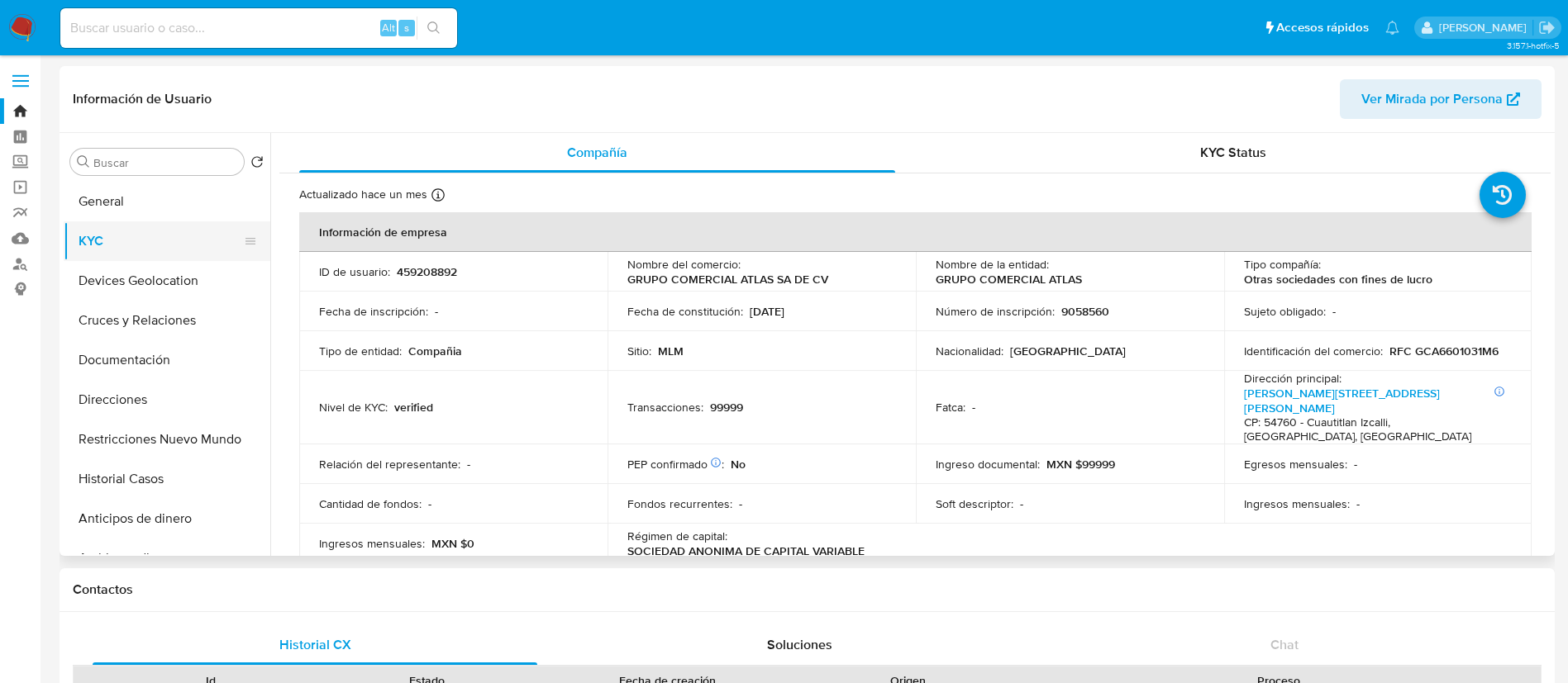
click at [176, 236] on button "KYC" at bounding box center [160, 241] width 193 height 40
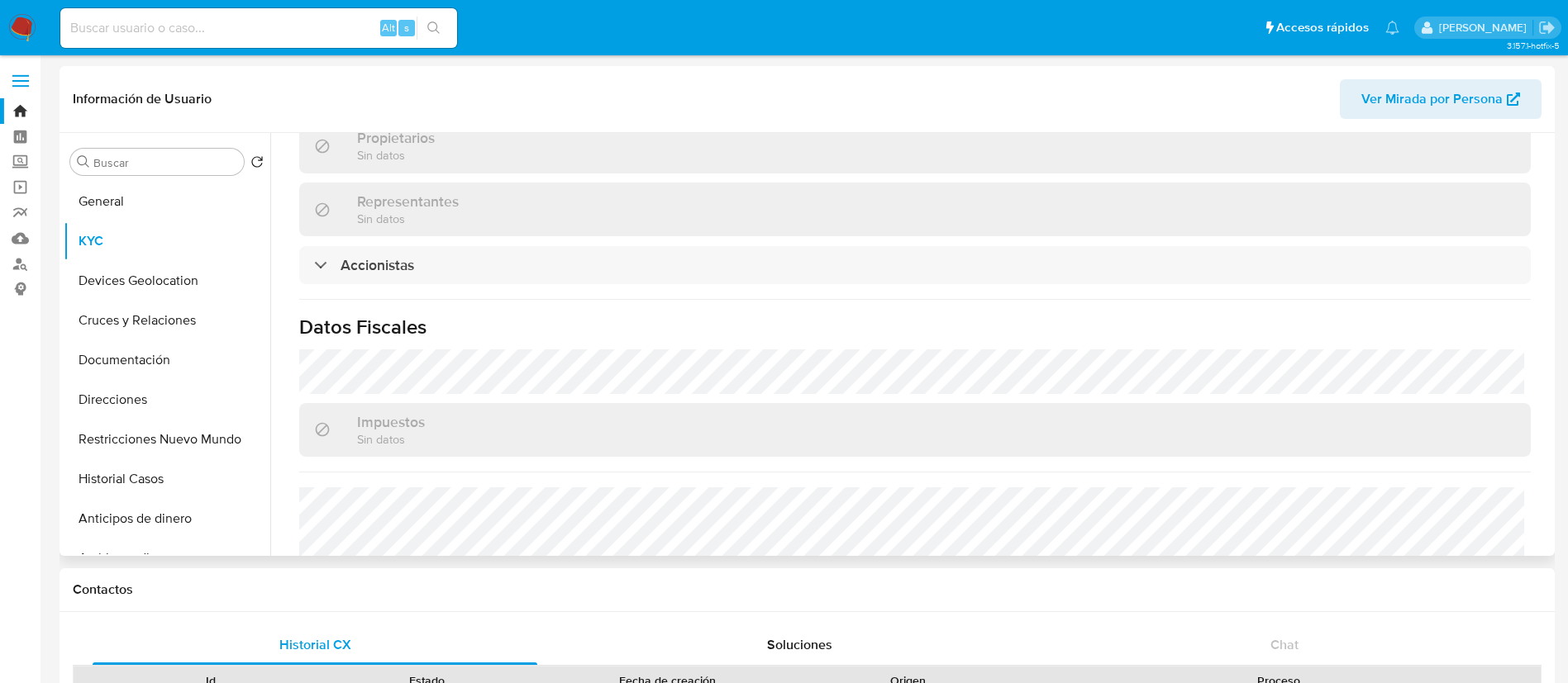
scroll to position [1190, 0]
